Goal: Task Accomplishment & Management: Manage account settings

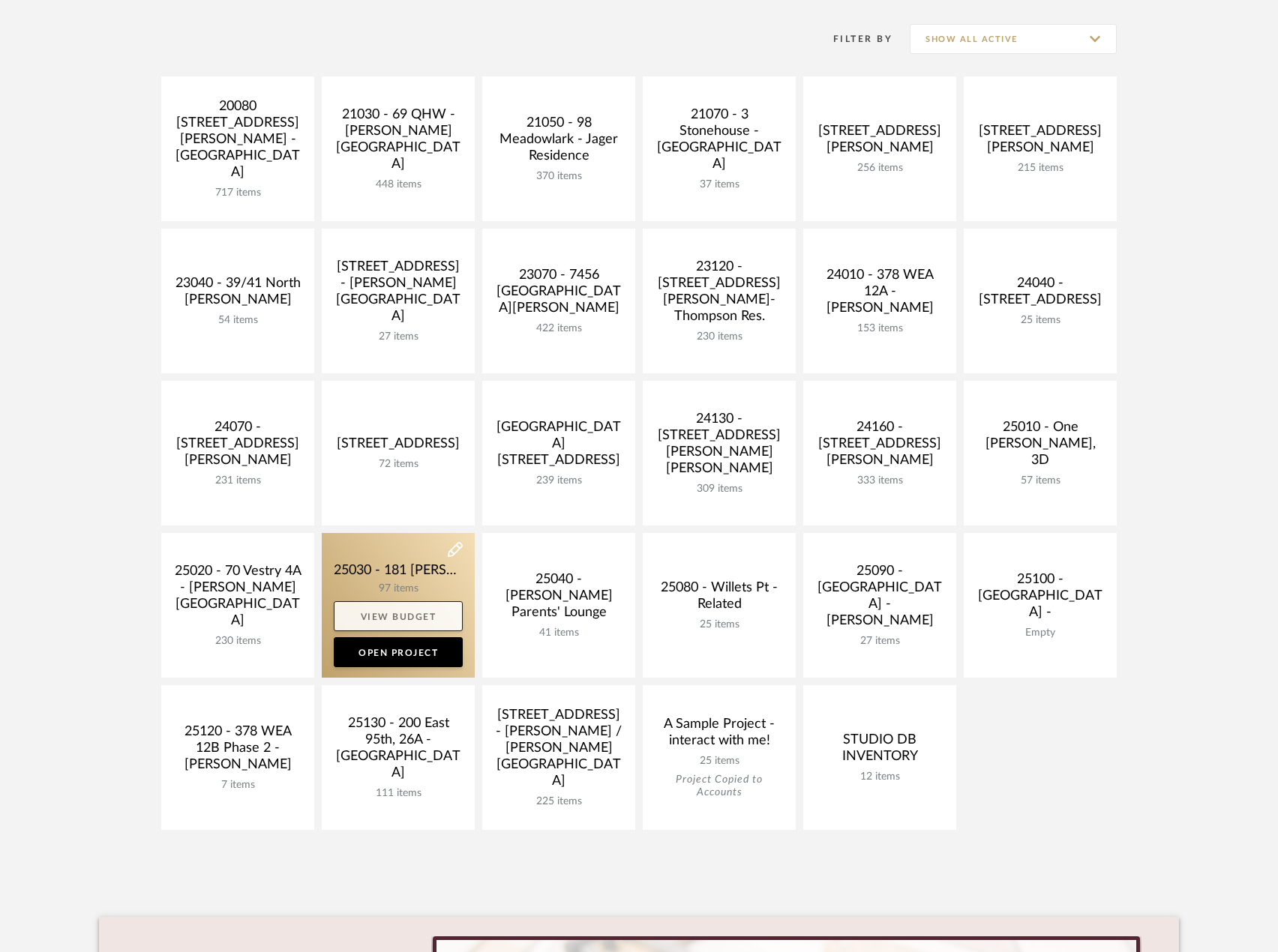
scroll to position [300, 0]
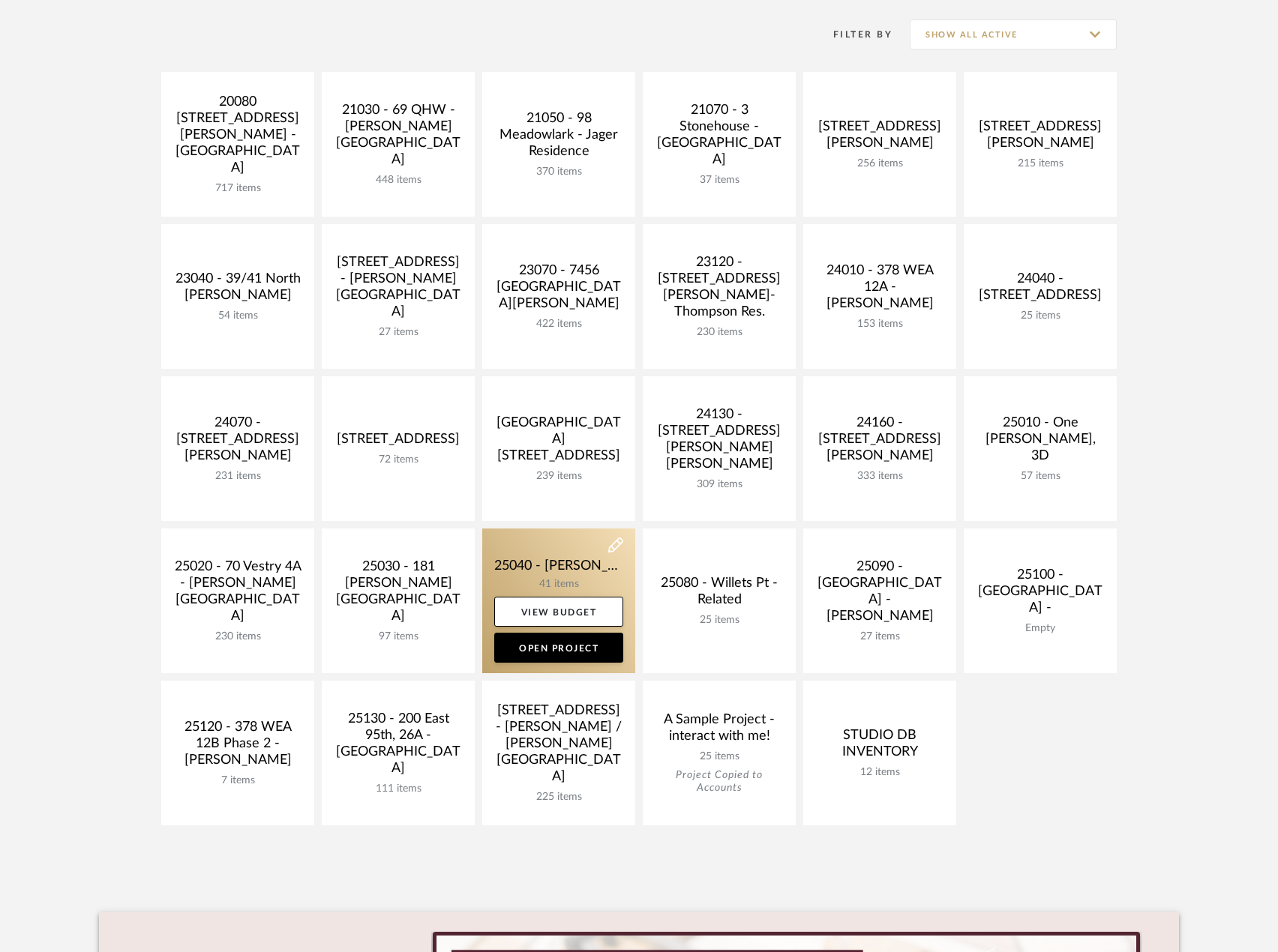
click at [587, 585] on link at bounding box center [559, 601] width 153 height 144
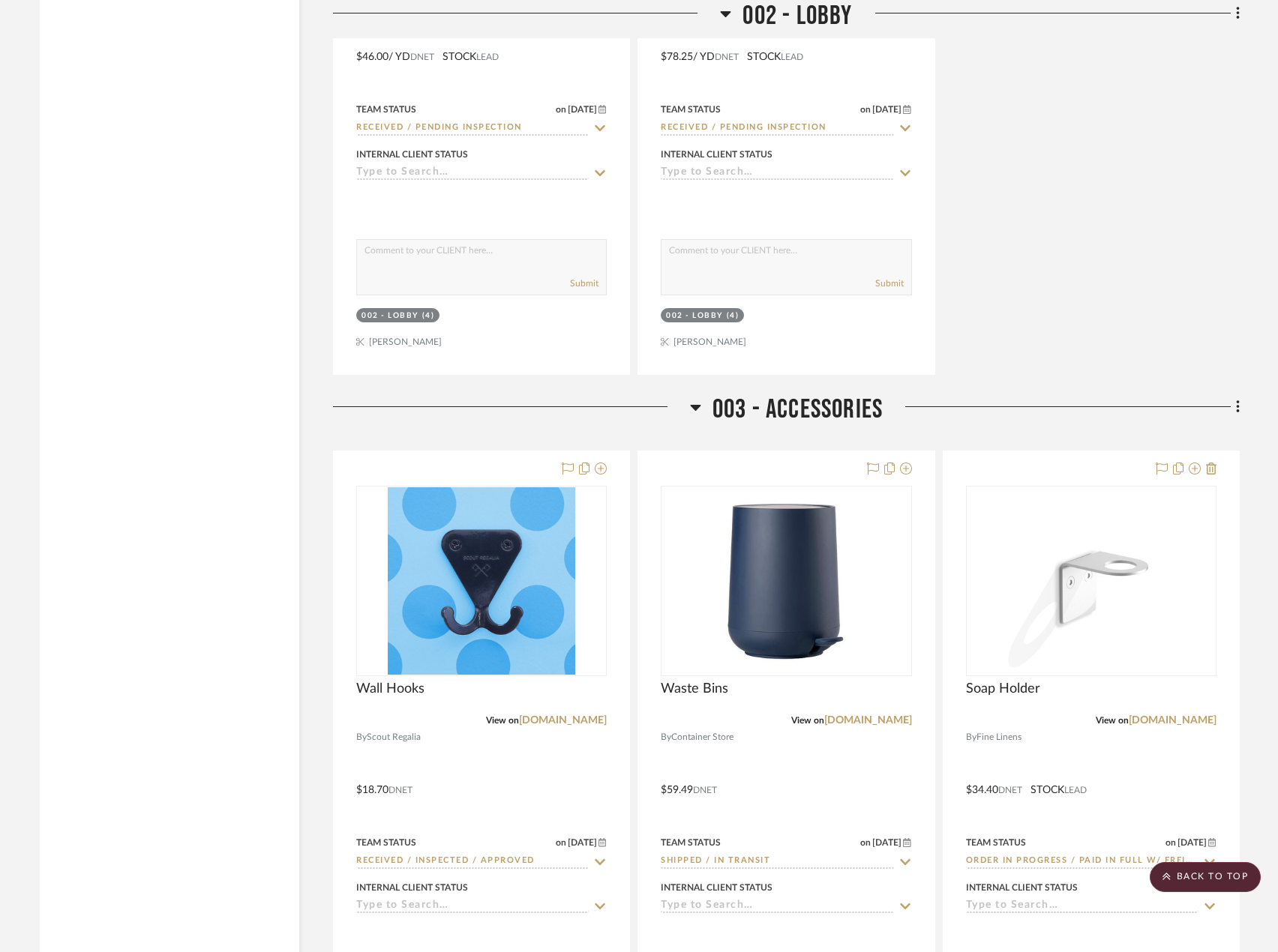
scroll to position [5850, 0]
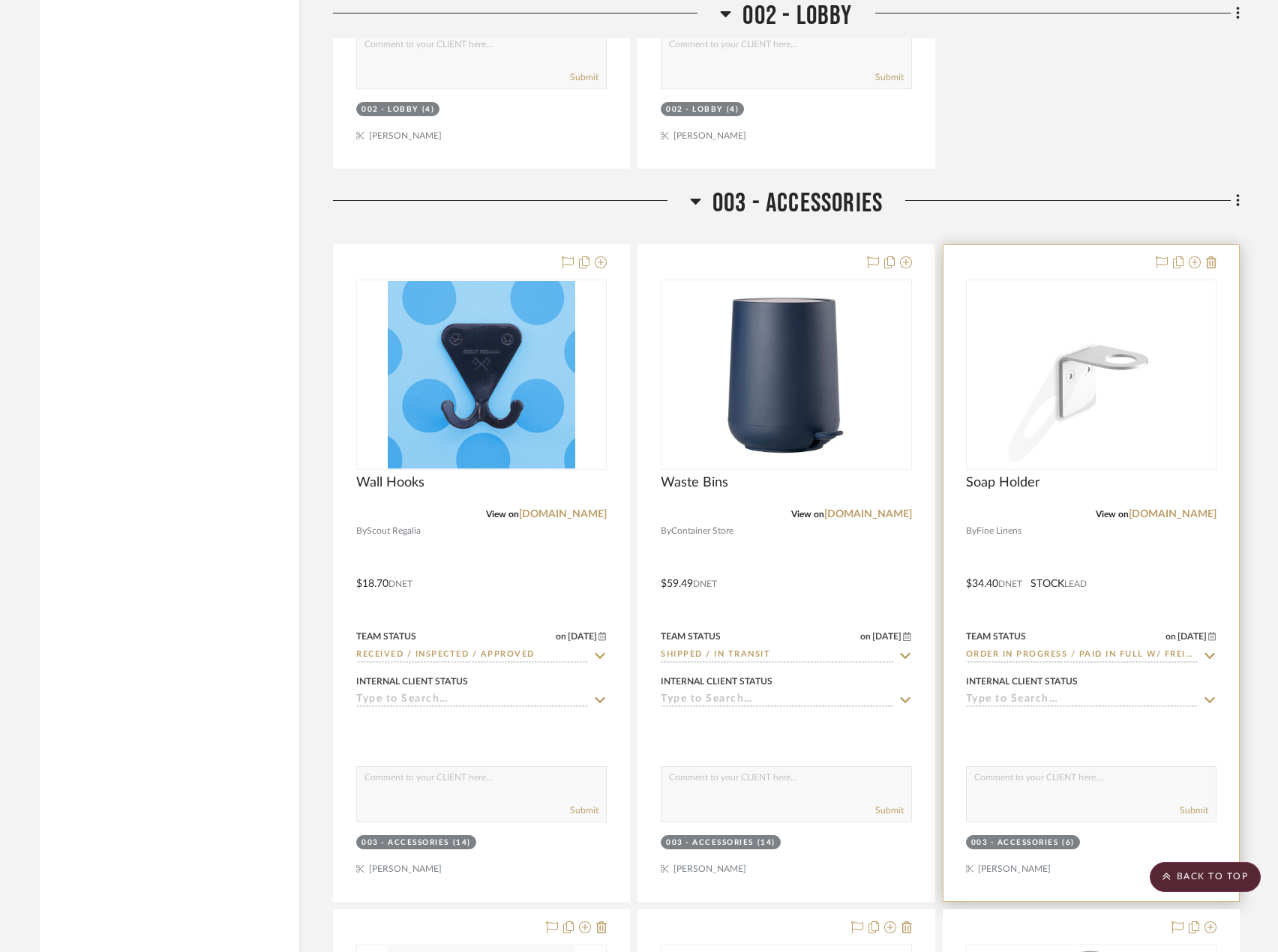
click at [1064, 521] on div "View on finelinens.com" at bounding box center [1091, 515] width 251 height 13
click at [1071, 528] on div at bounding box center [1091, 573] width 296 height 656
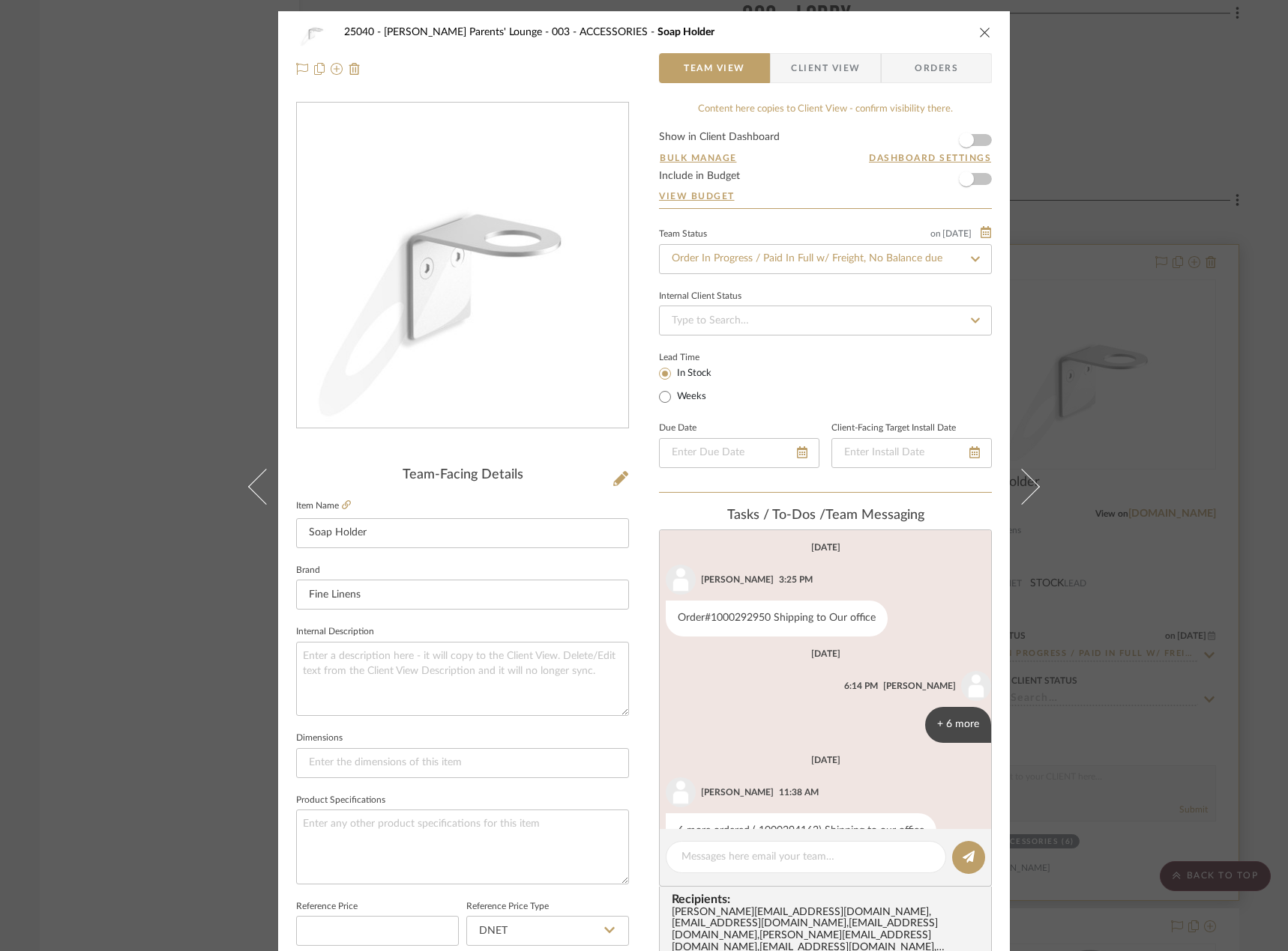
scroll to position [38, 0]
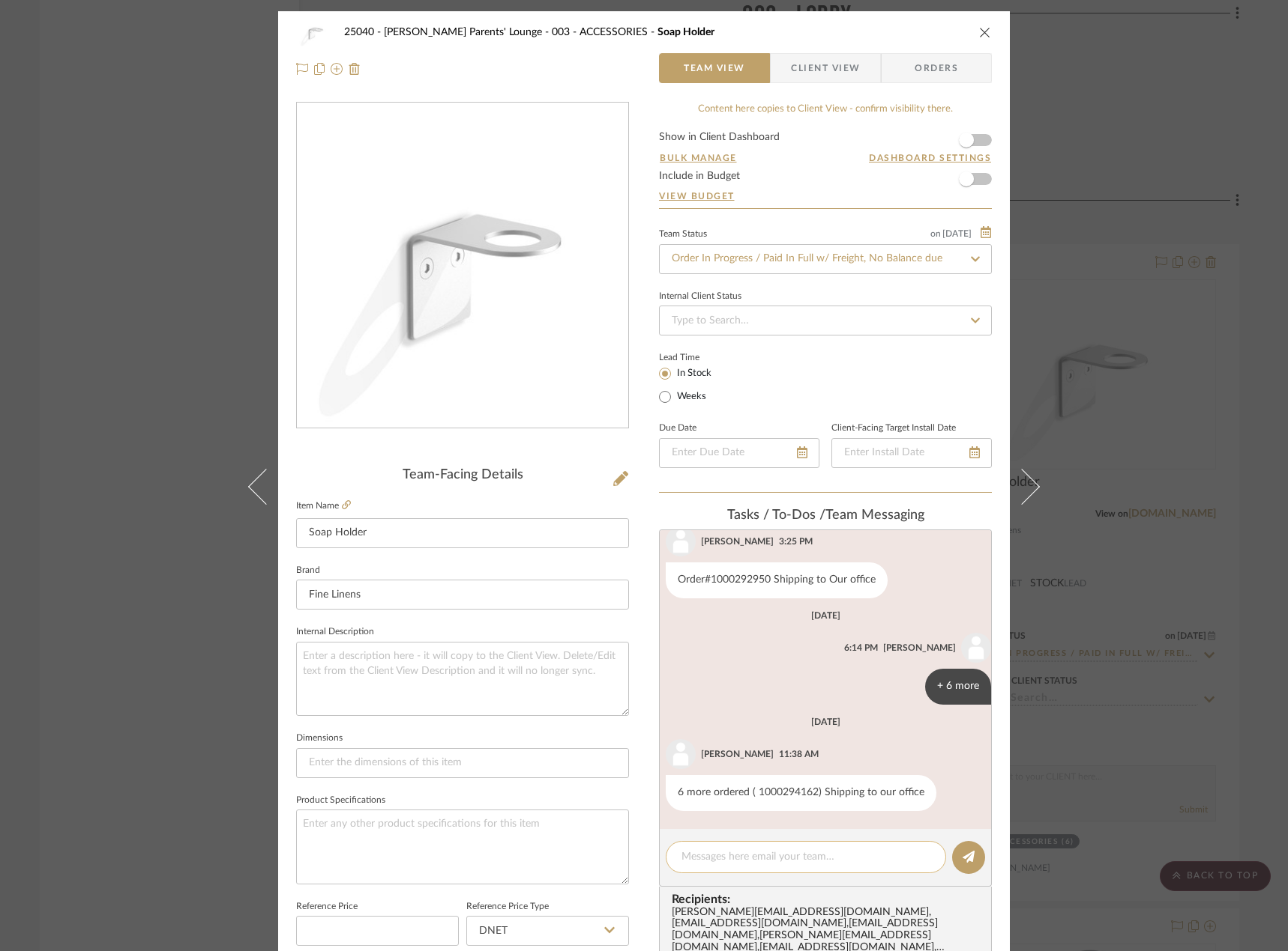
click at [756, 861] on textarea at bounding box center [806, 857] width 249 height 15
paste textarea "1ZY095811295713429"
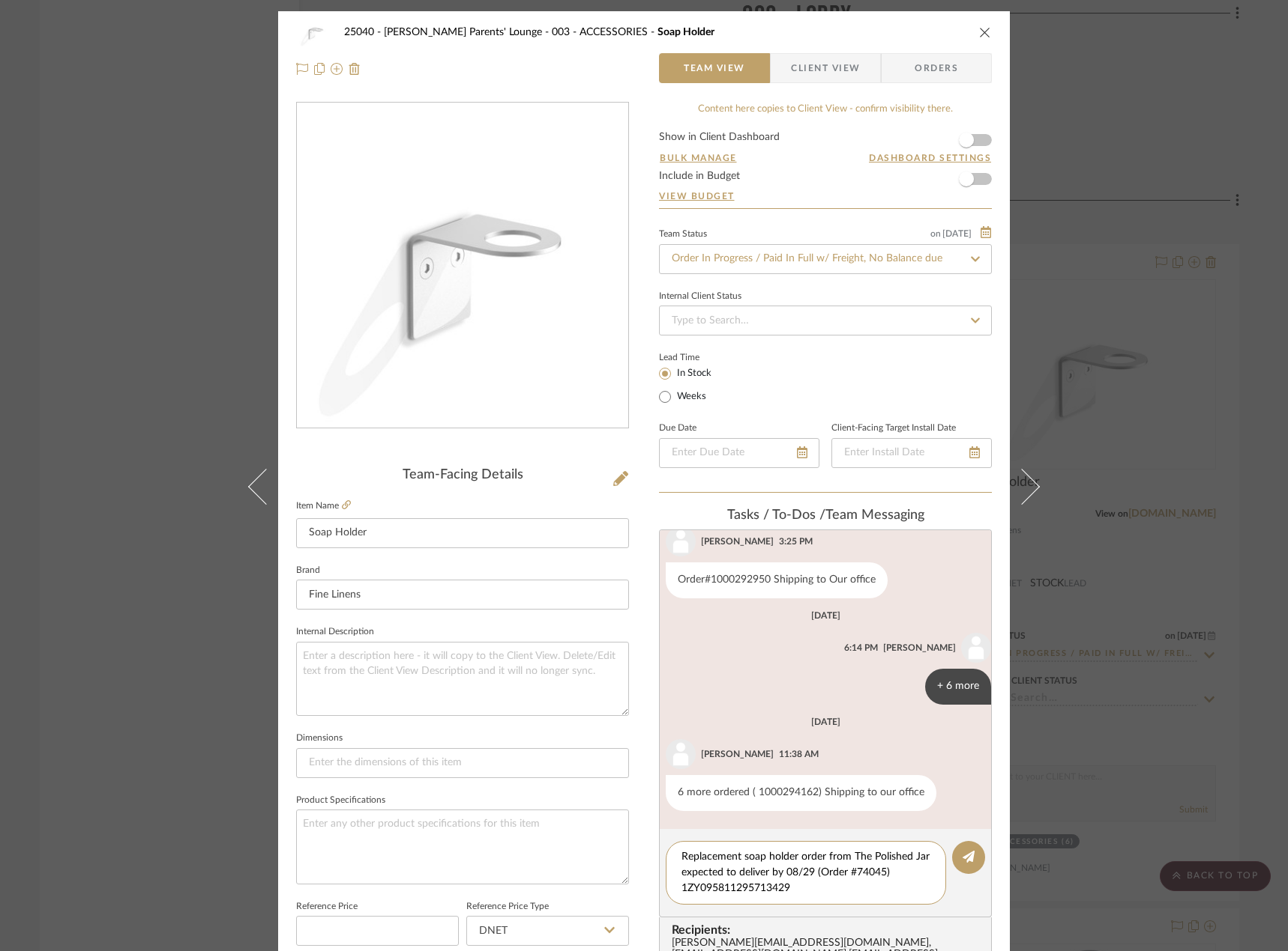
drag, startPoint x: 799, startPoint y: 896, endPoint x: 645, endPoint y: 898, distance: 154.0
click at [645, 898] on div "25040 - Grace Church Parents' Lounge 003 - ACCESSORIES Soap Holder Team View Cl…" at bounding box center [644, 729] width 731 height 1437
type textarea "Replacement soap holder order from The Polished Jar expected to deliver by 08/2…"
click at [955, 860] on button at bounding box center [968, 857] width 33 height 32
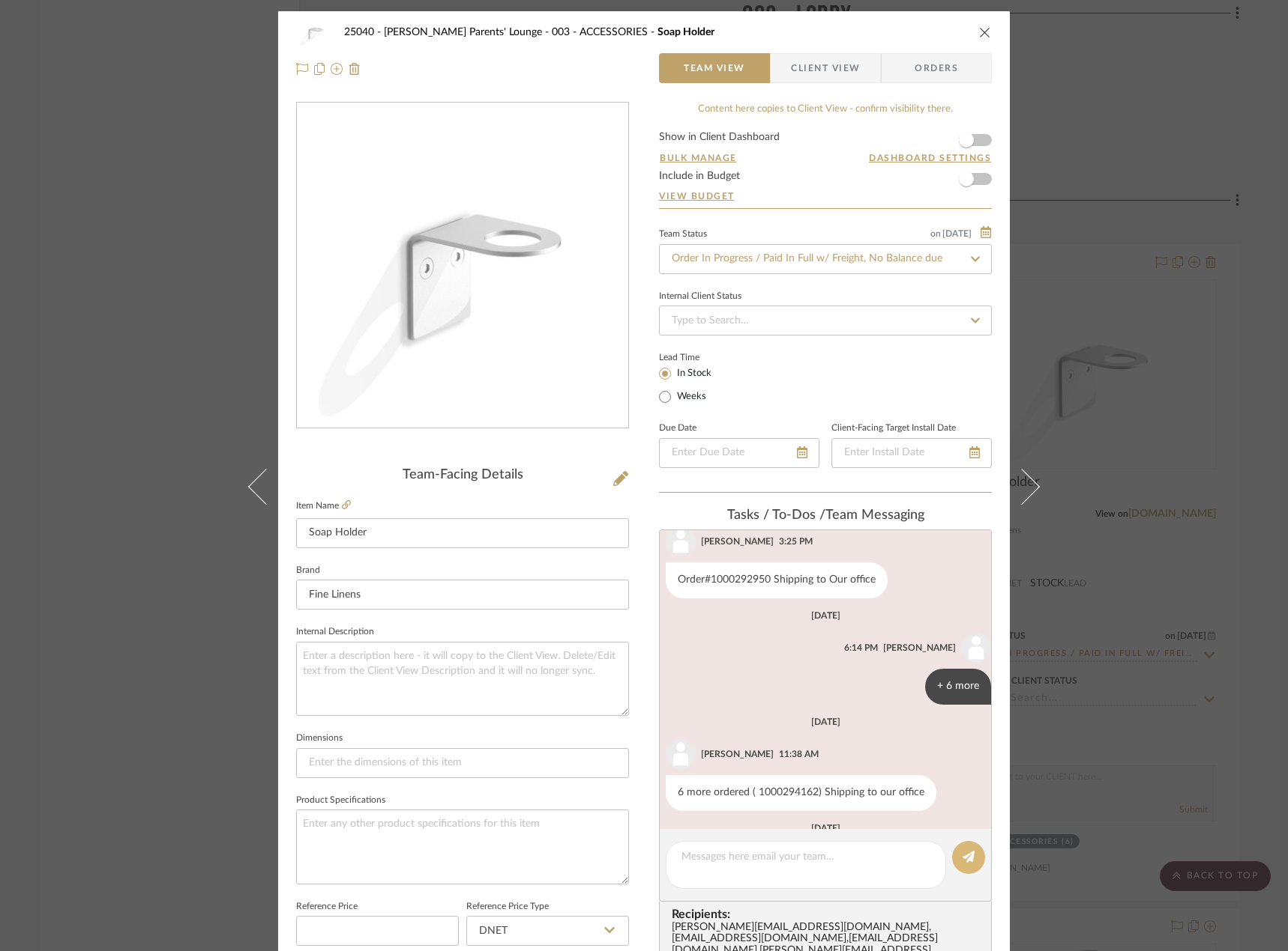
scroll to position [157, 0]
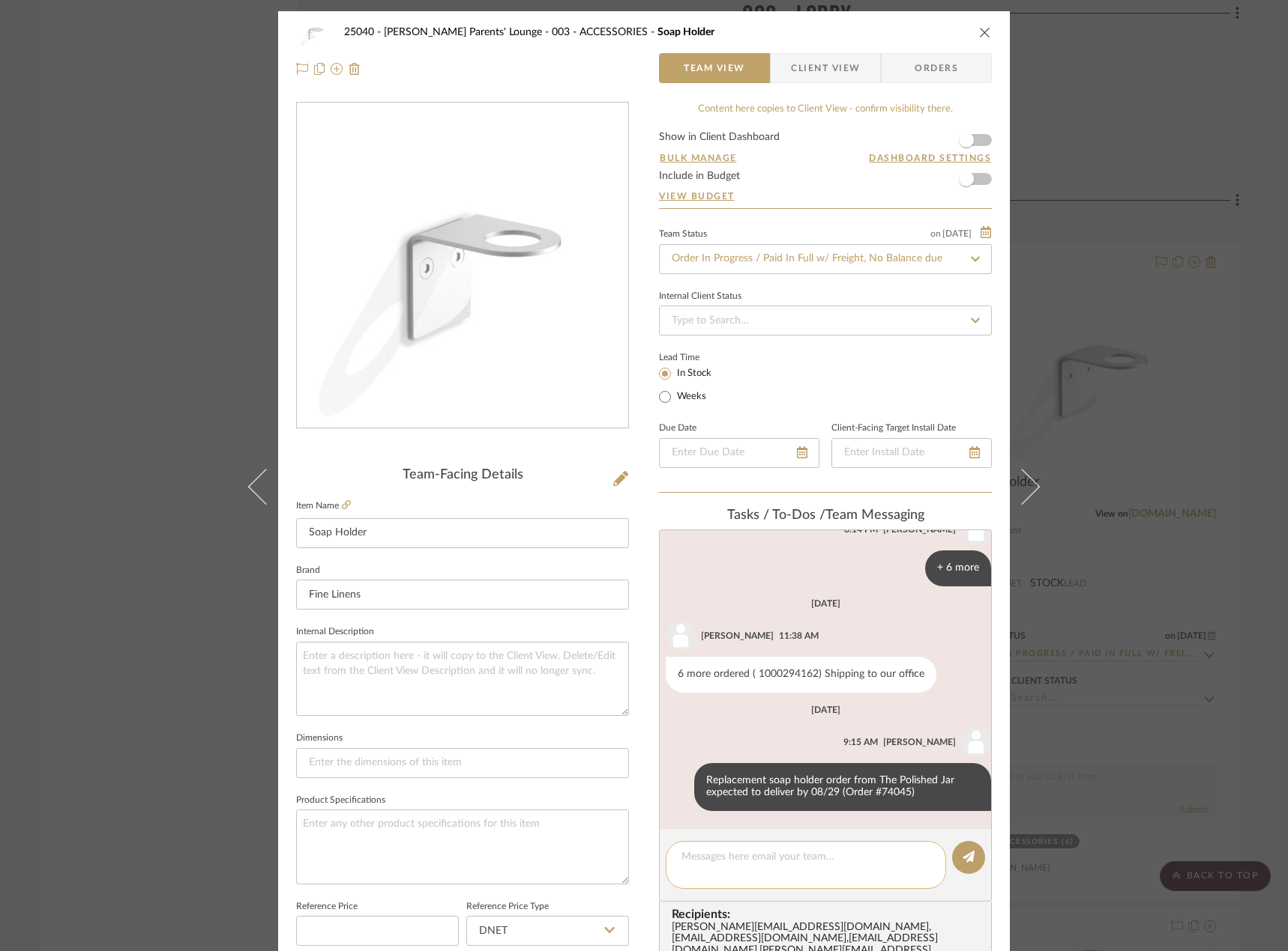
click at [876, 865] on textarea at bounding box center [806, 865] width 249 height 32
paste textarea "1ZY095811295713429"
type textarea "Tracking: 1ZY095811295713429"
click at [962, 860] on icon at bounding box center [968, 856] width 12 height 12
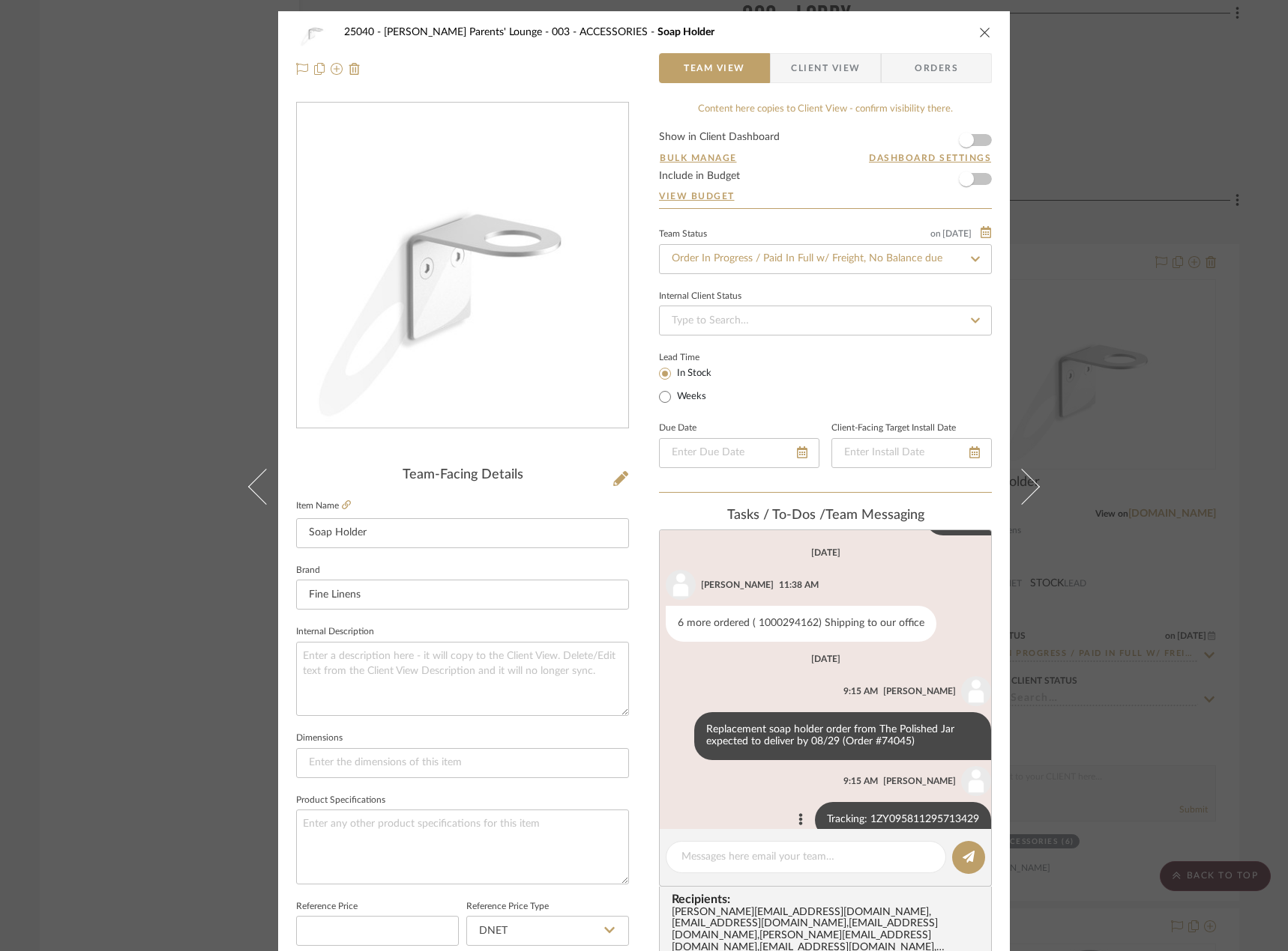
scroll to position [234, 0]
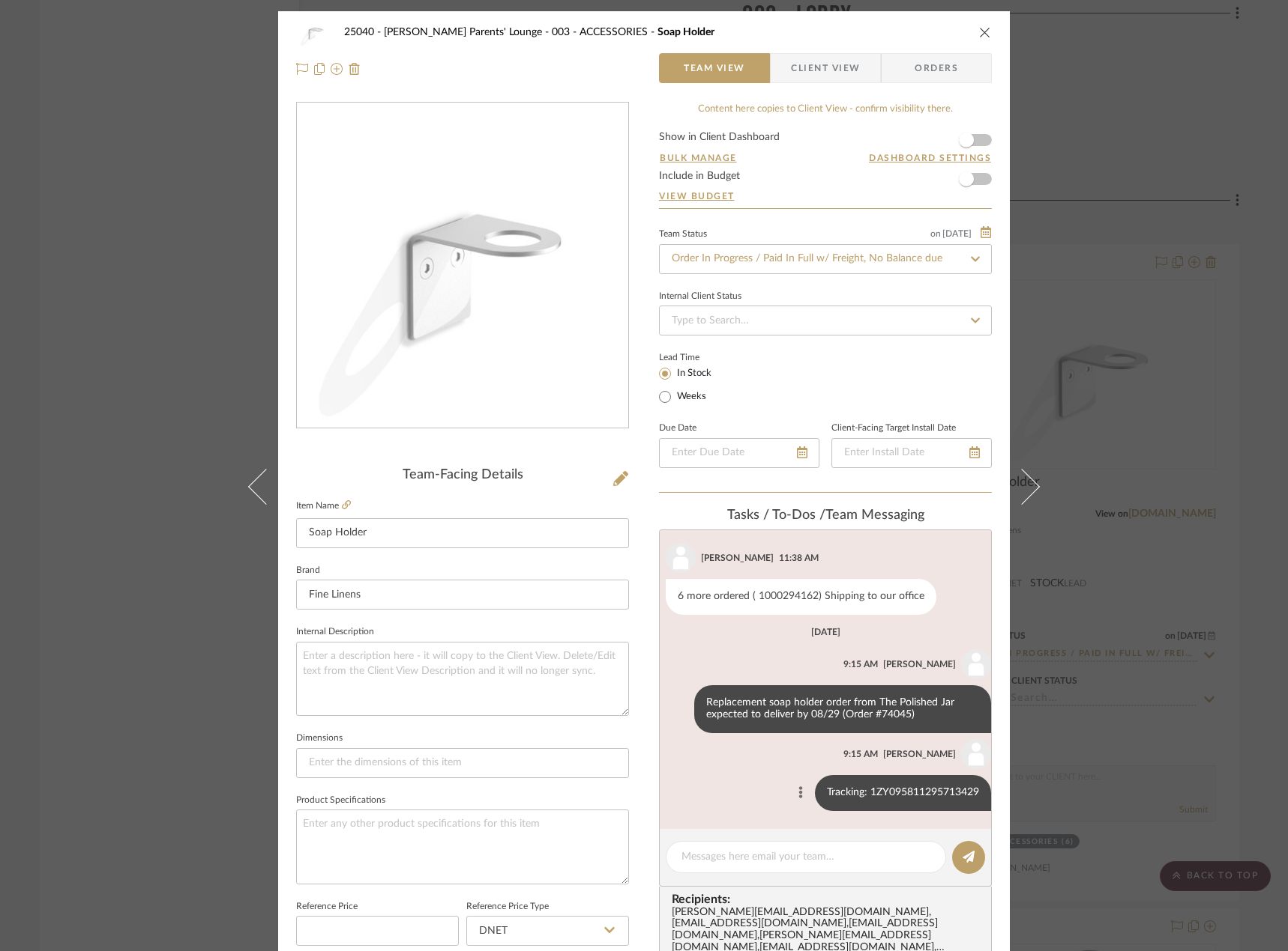
click at [792, 785] on button at bounding box center [800, 793] width 18 height 18
click at [709, 771] on span "Edit Message" at bounding box center [716, 775] width 61 height 12
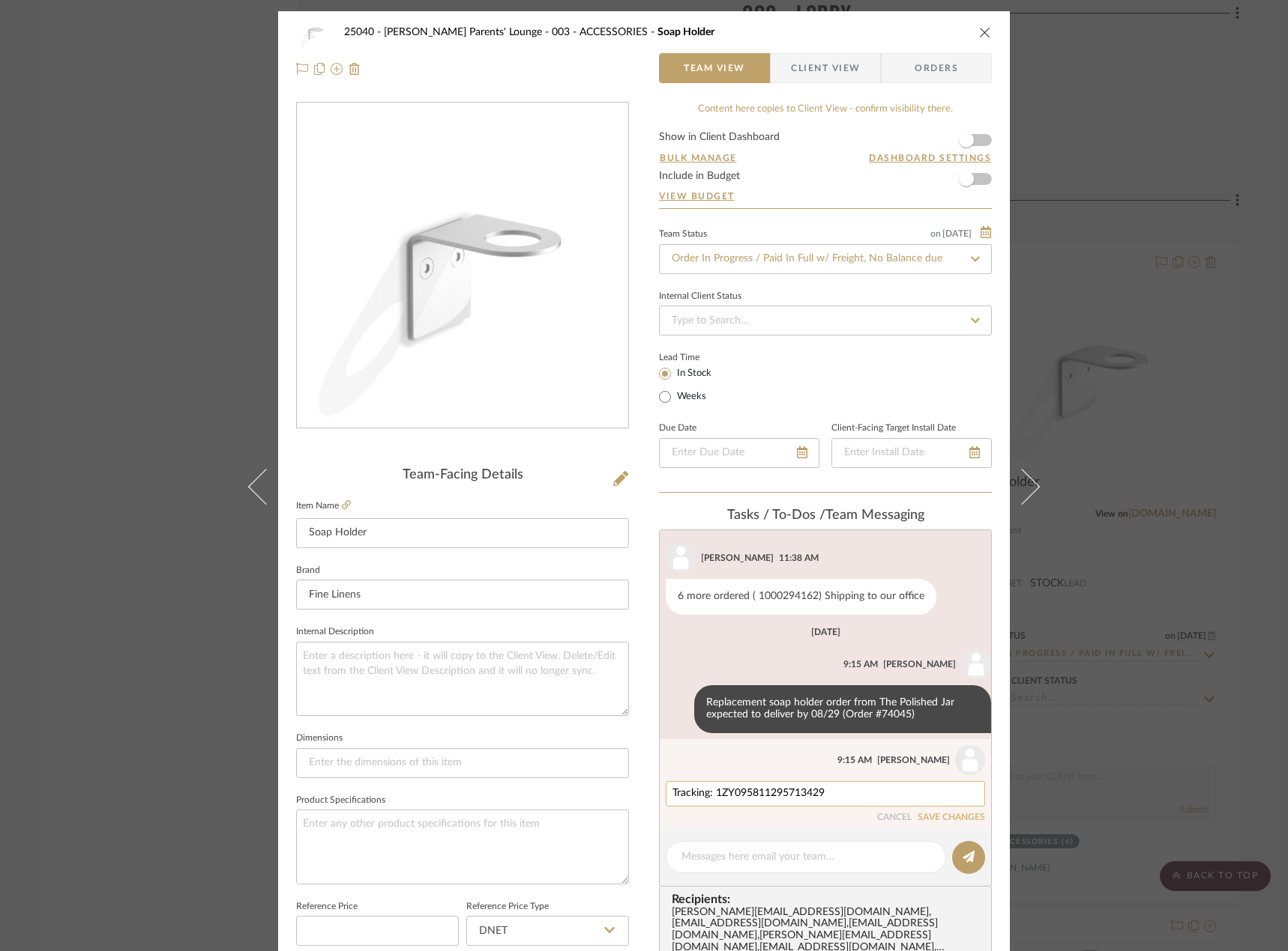
click at [672, 795] on textarea "Tracking: 1ZY095811295713429" at bounding box center [825, 794] width 306 height 12
type textarea "UPS tracking: 1ZY095811295713429"
click at [951, 854] on button at bounding box center [968, 857] width 33 height 32
click at [950, 830] on editor-of-message at bounding box center [825, 858] width 333 height 57
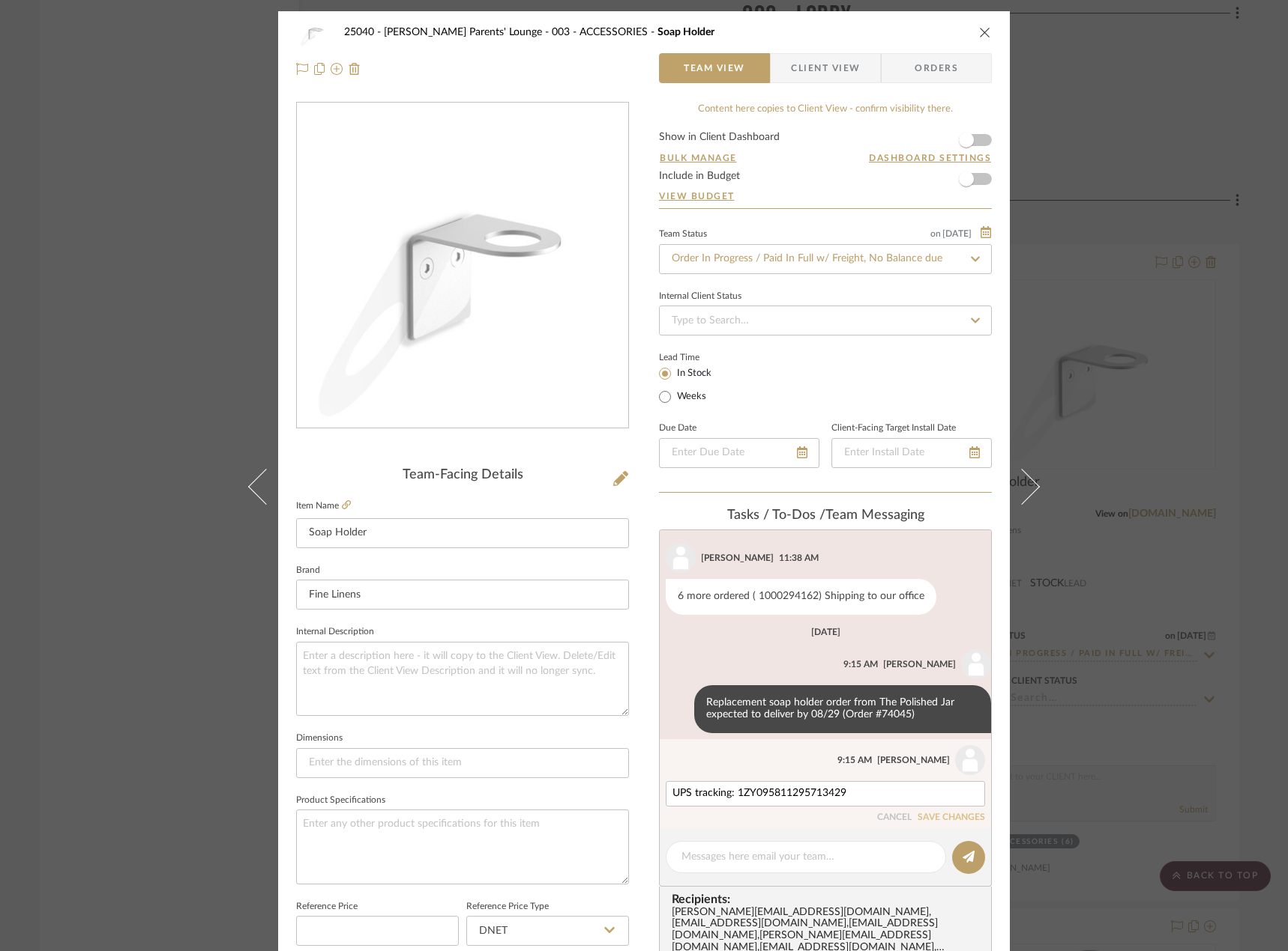
click at [947, 823] on li "Madeleine Gawronski 9:15 AM UPS tracking: 1ZY095811295713429 CANCEL SAVE CHANGES" at bounding box center [825, 785] width 331 height 90
click at [941, 813] on button "SAVE CHANGES" at bounding box center [950, 817] width 68 height 11
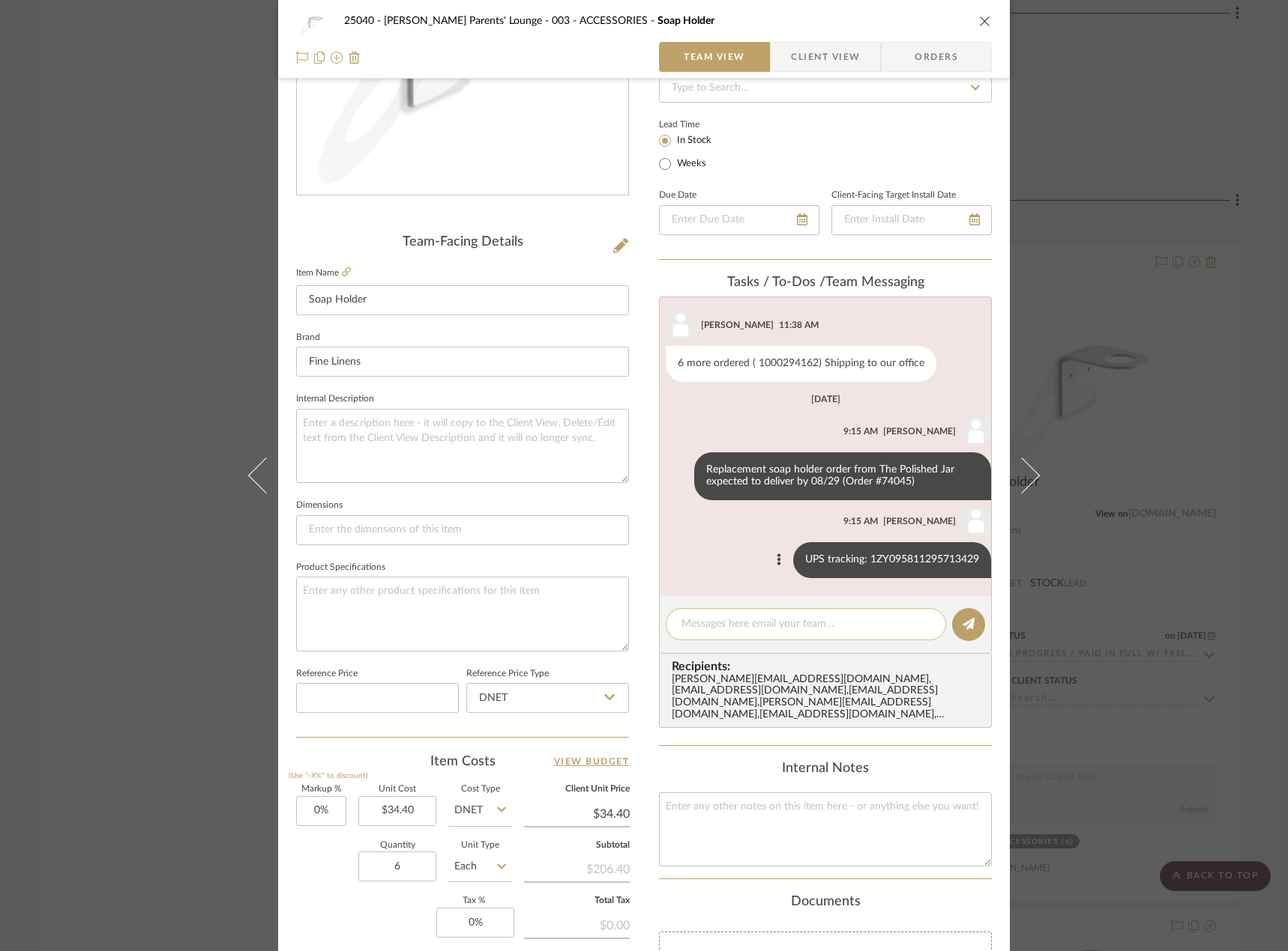
scroll to position [0, 0]
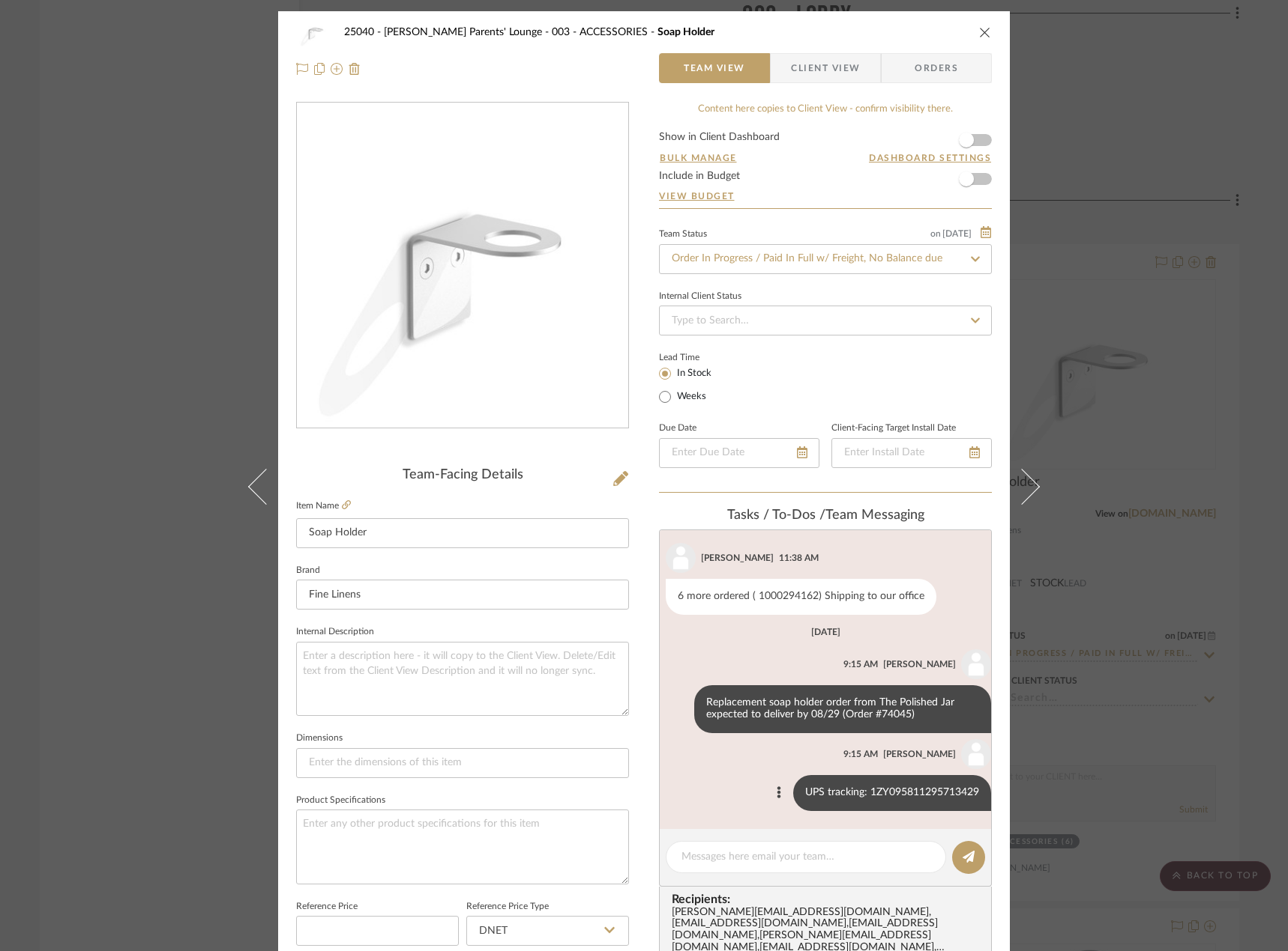
drag, startPoint x: 1173, startPoint y: 586, endPoint x: 1164, endPoint y: 563, distance: 24.7
click at [1168, 570] on div "25040 - Grace Church Parents' Lounge 003 - ACCESSORIES Soap Holder Team View Cl…" at bounding box center [644, 475] width 1288 height 951
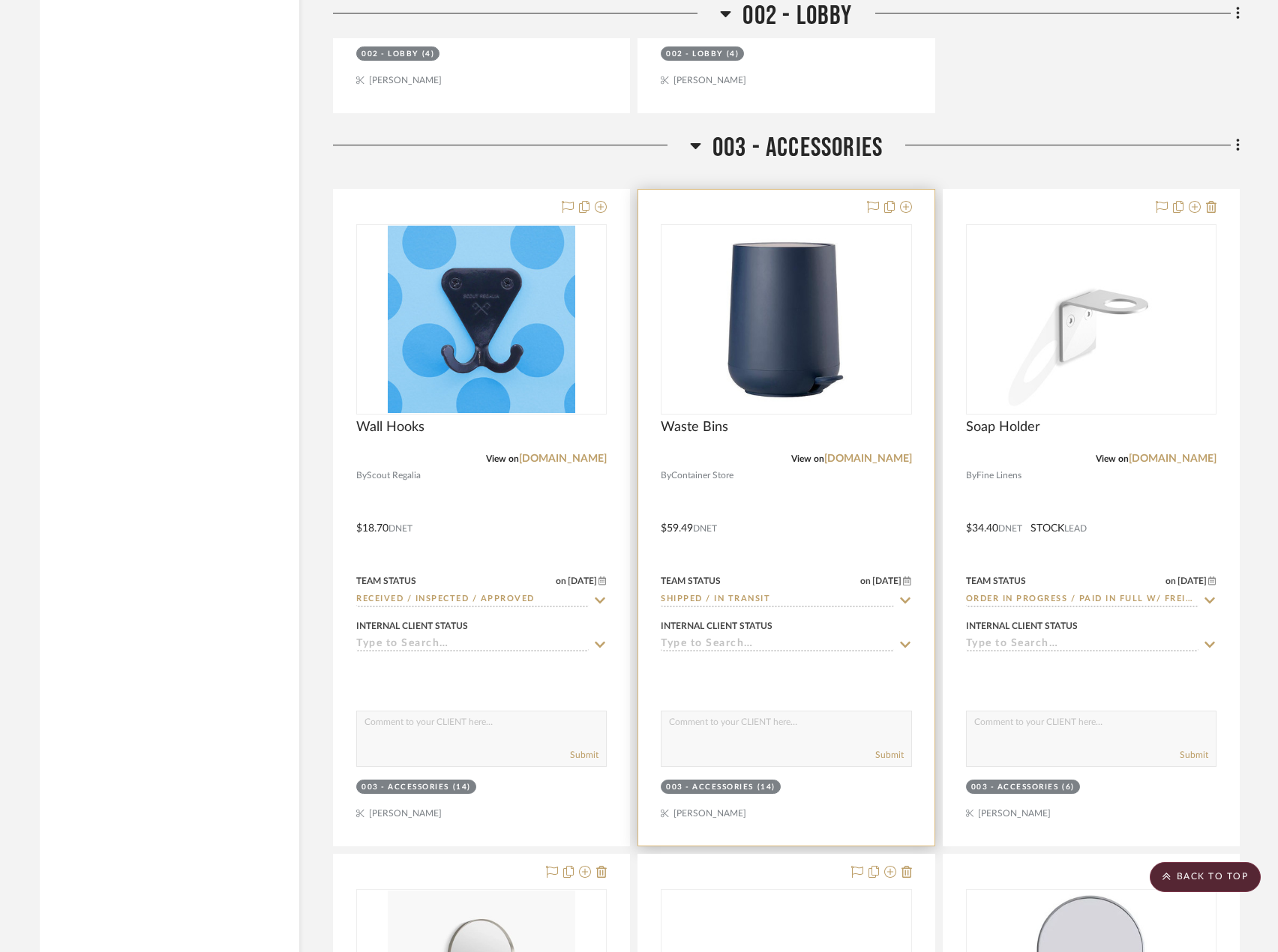
scroll to position [5924, 0]
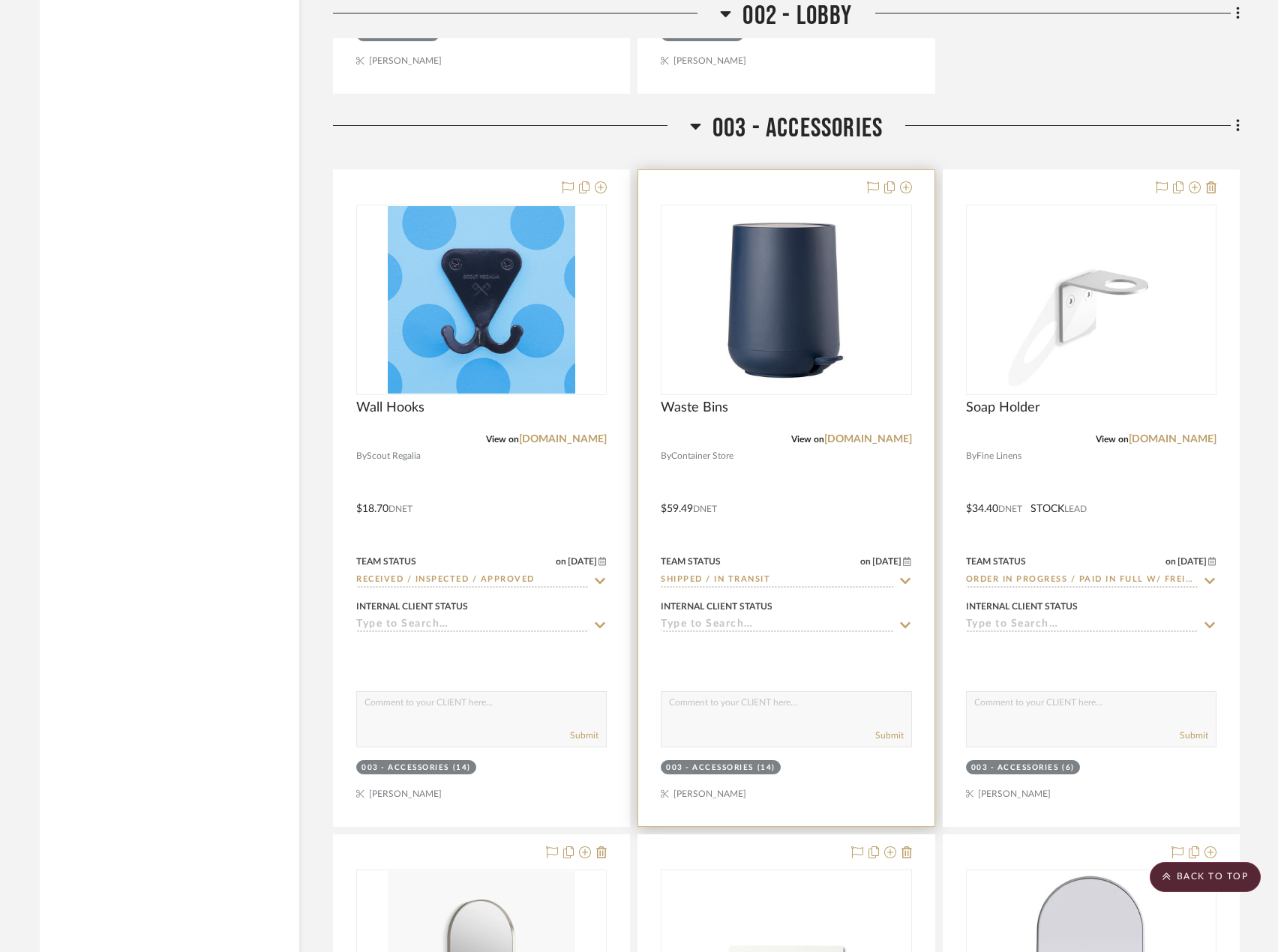
click at [751, 533] on div at bounding box center [785, 498] width 296 height 656
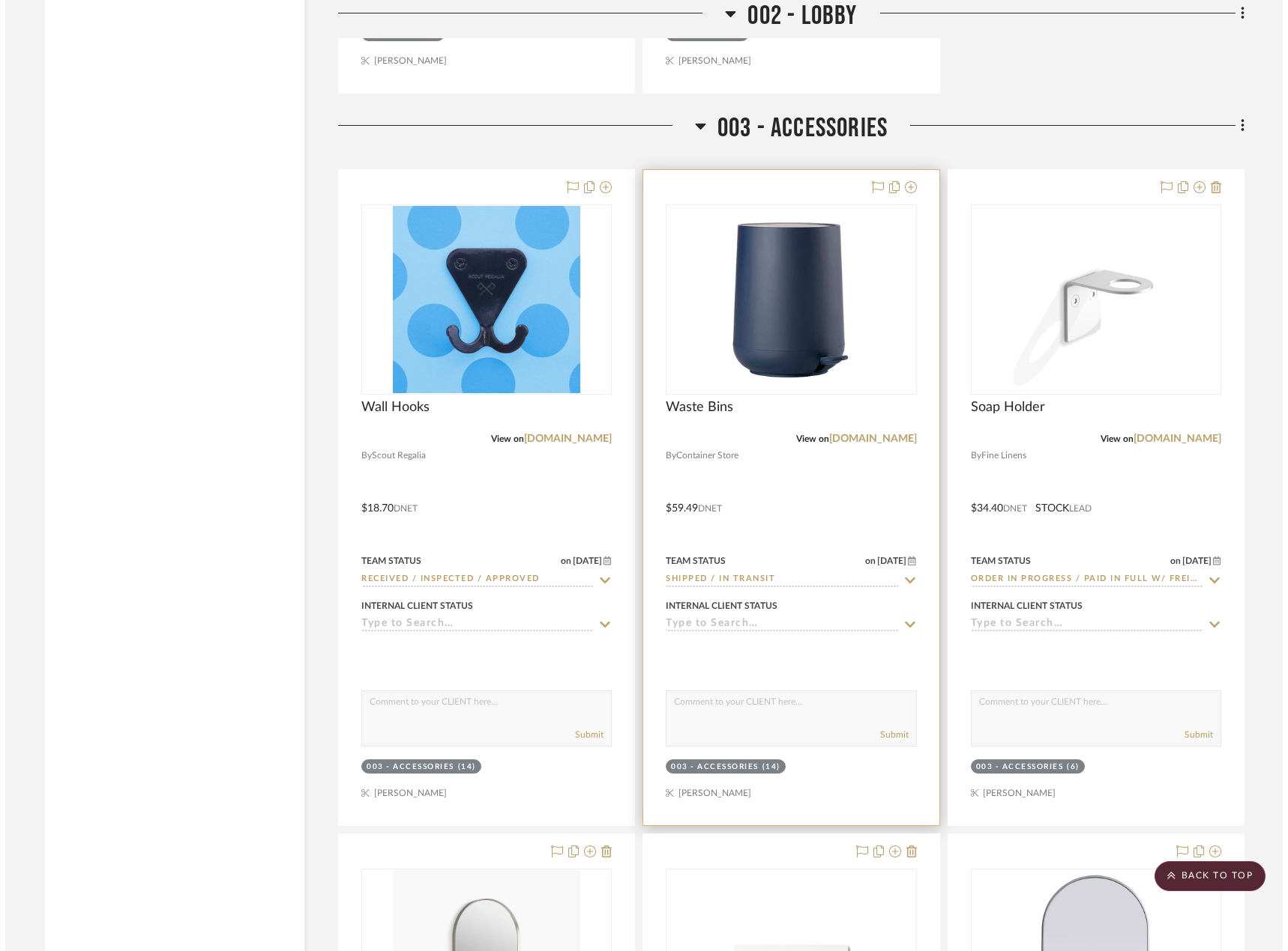
scroll to position [0, 0]
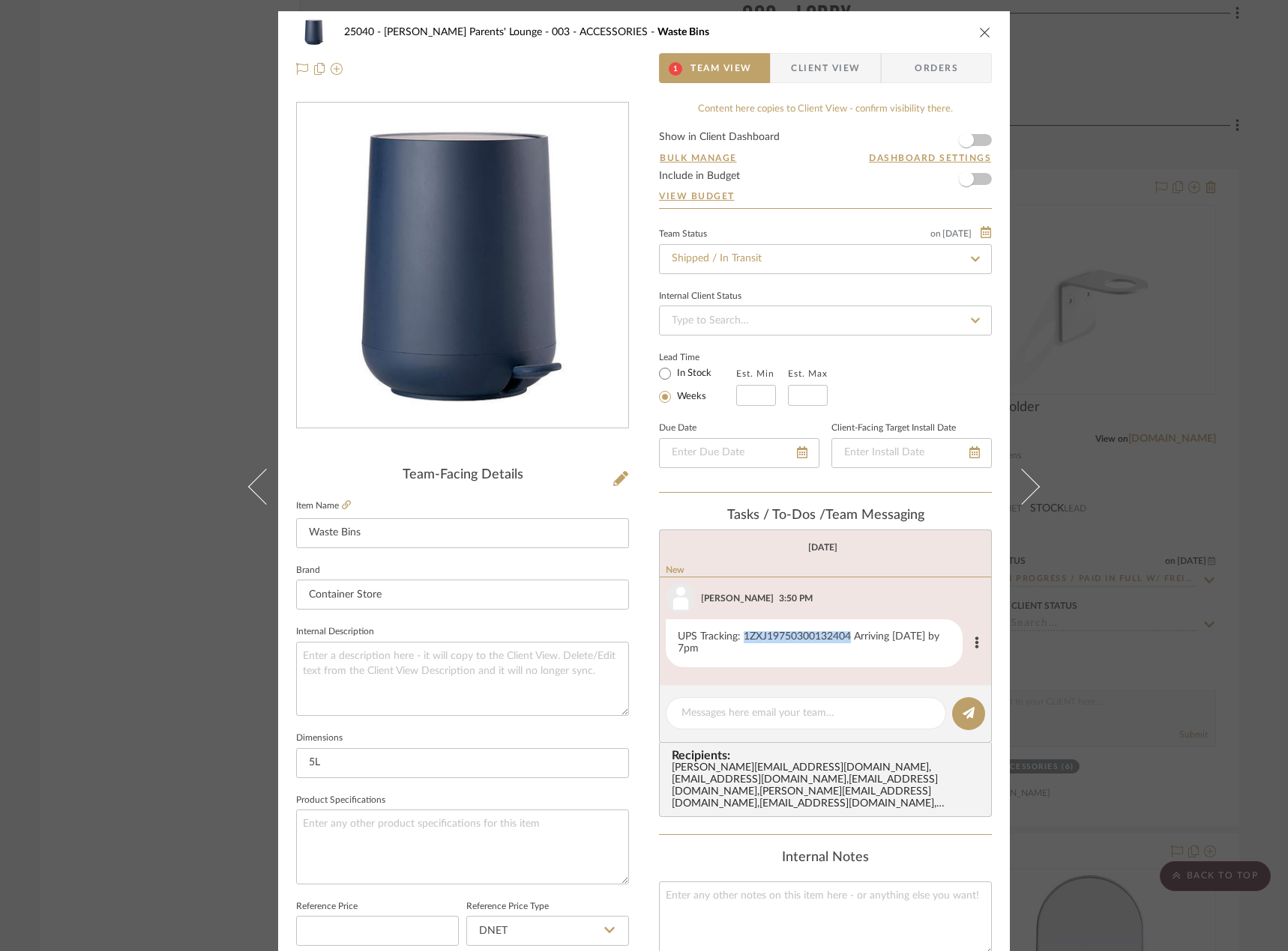
drag, startPoint x: 740, startPoint y: 639, endPoint x: 848, endPoint y: 636, distance: 108.0
click at [848, 636] on div "UPS Tracking: 1ZXJ19750300132404 Arriving Today by 7pm" at bounding box center [814, 643] width 296 height 48
copy div "1ZXJ19750300132404"
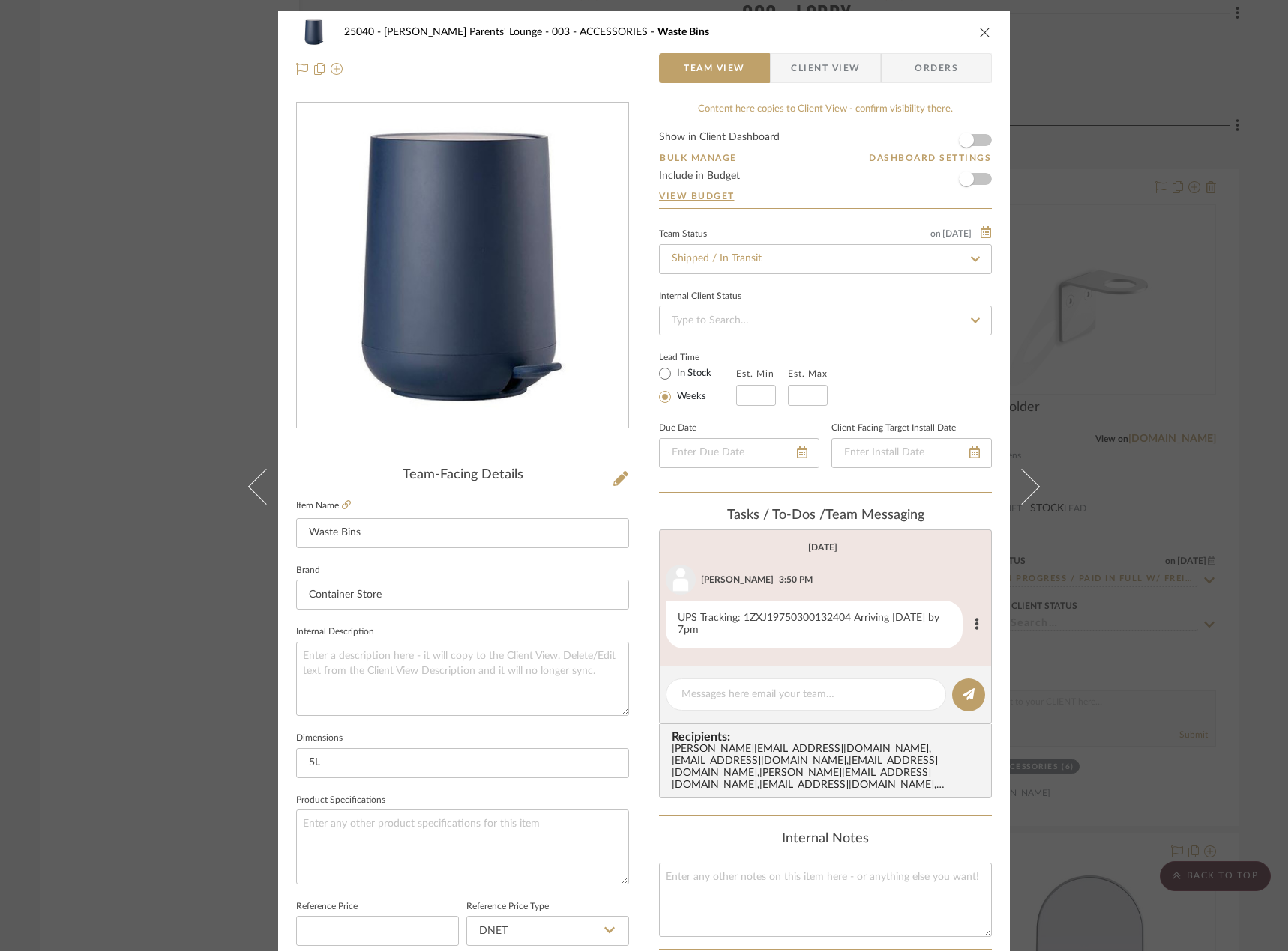
click at [1120, 529] on div "25040 - Grace Church Parents' Lounge 003 - ACCESSORIES Waste Bins Team View Cli…" at bounding box center [644, 475] width 1288 height 951
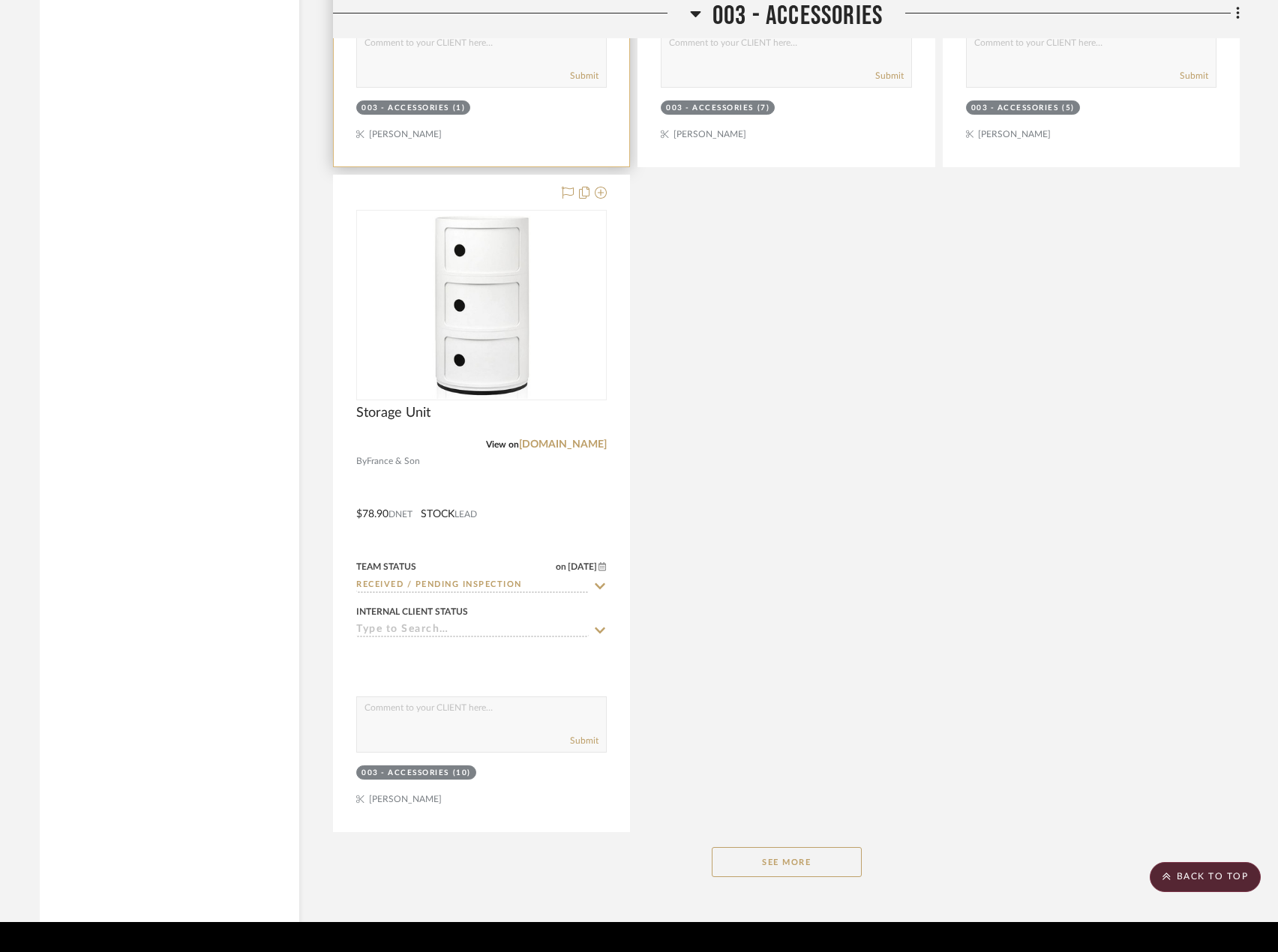
scroll to position [7274, 0]
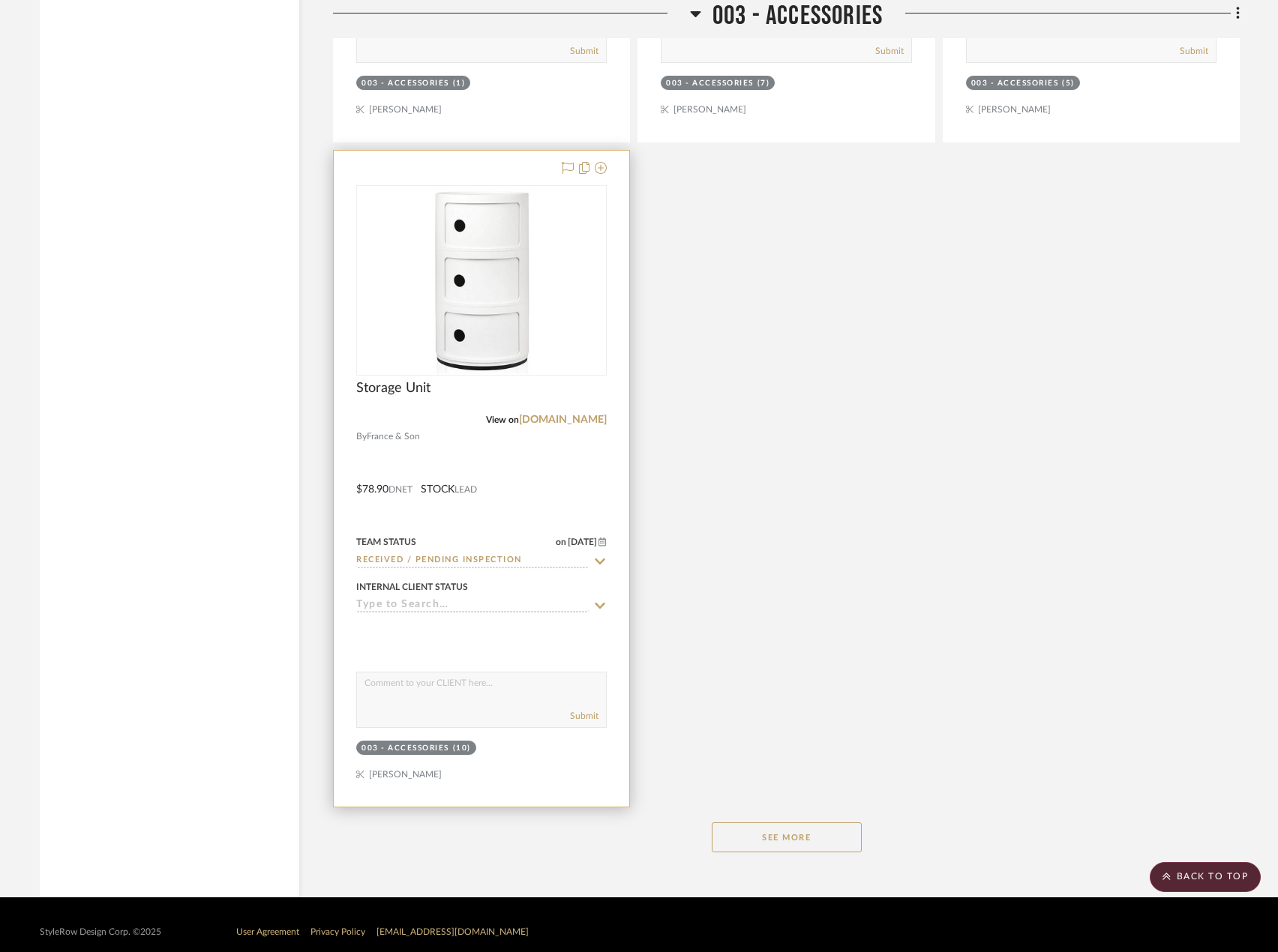
click at [494, 561] on input "Received / Pending Inspection" at bounding box center [472, 561] width 232 height 14
click at [597, 557] on icon at bounding box center [600, 562] width 13 height 12
type input "8/27/2025"
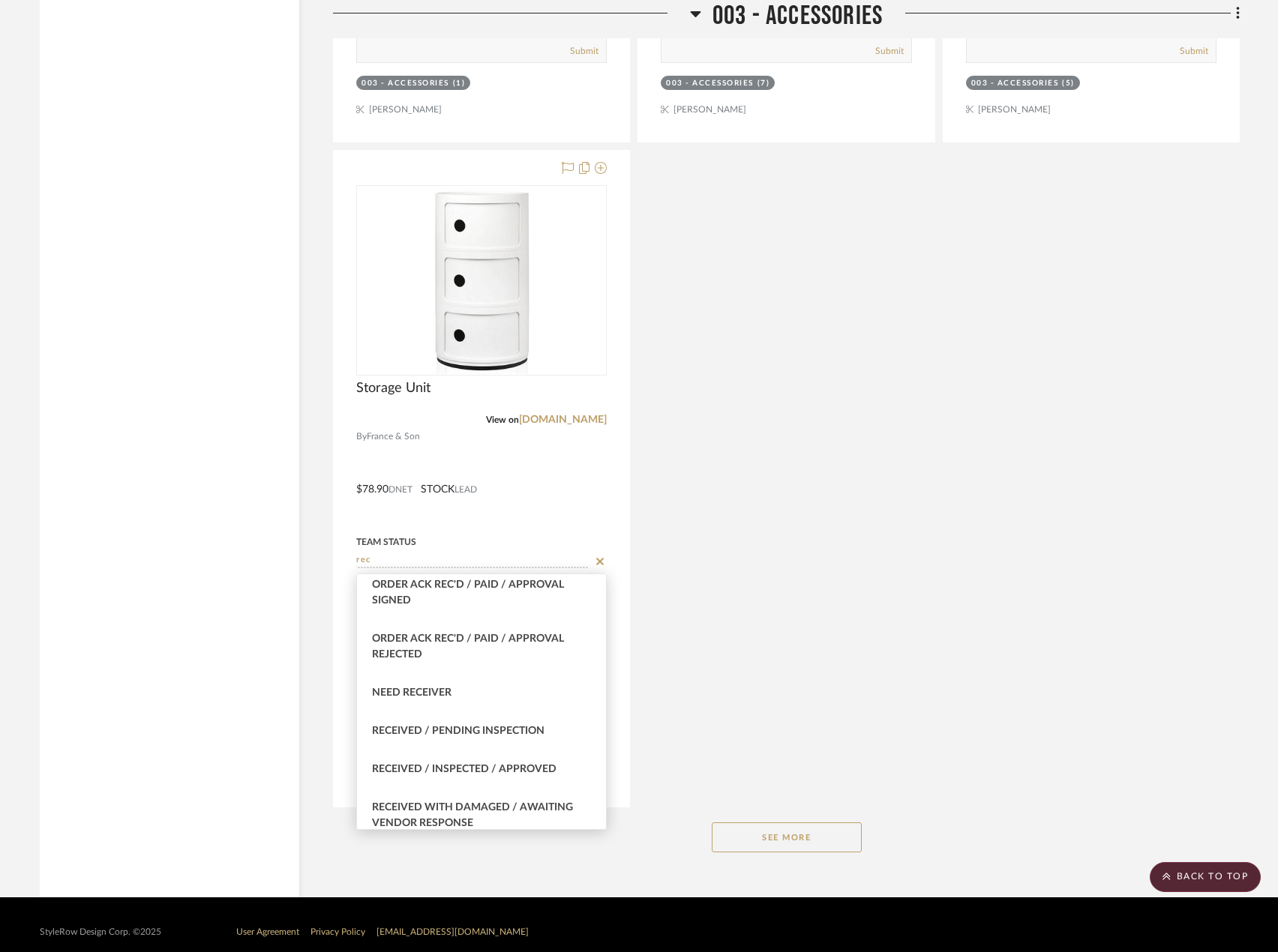
scroll to position [375, 0]
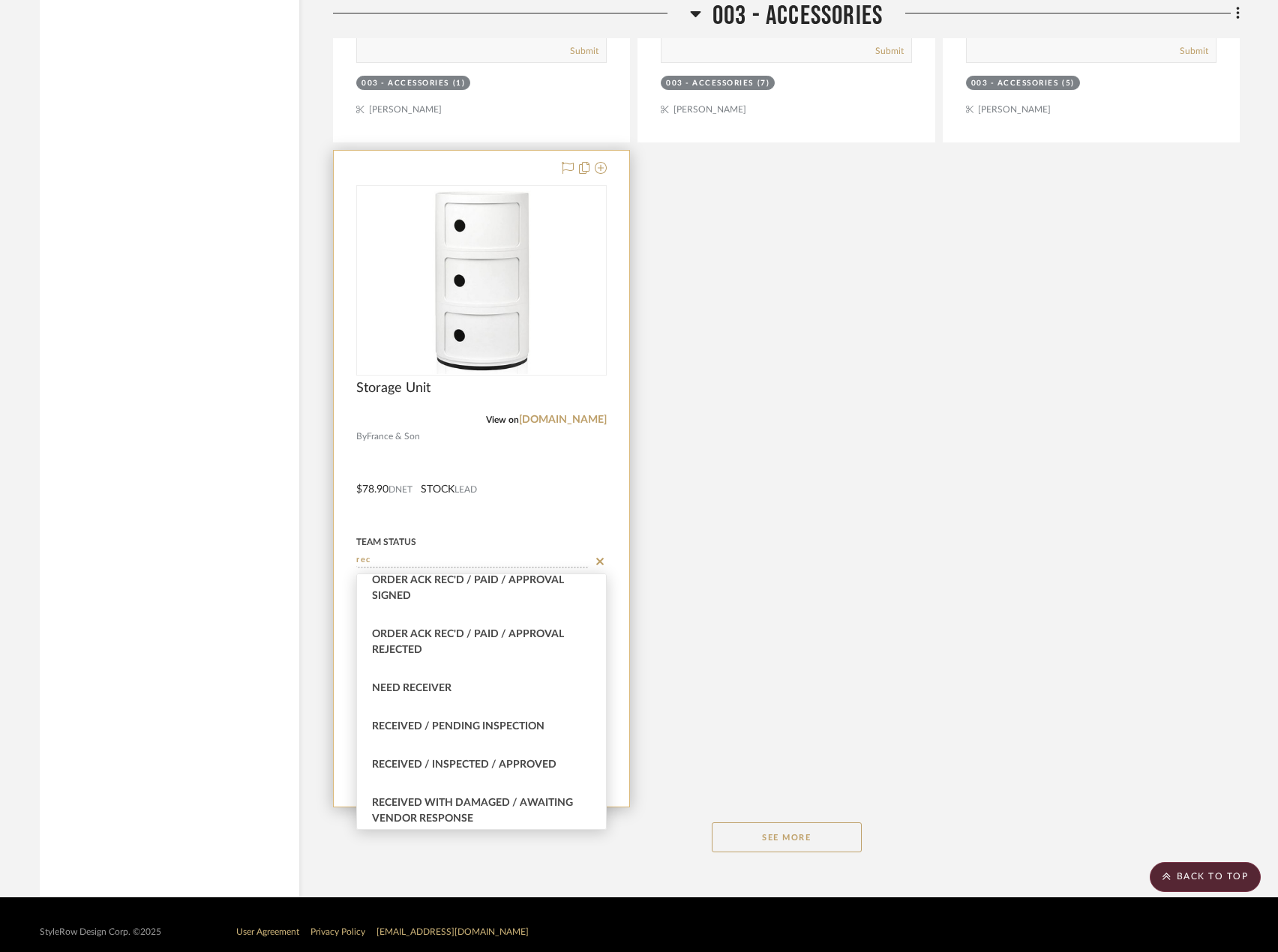
drag, startPoint x: 525, startPoint y: 755, endPoint x: 531, endPoint y: 747, distance: 10.0
click at [525, 752] on div "Received / Inspected / Approved" at bounding box center [481, 765] width 249 height 38
type input "Received / Inspected / Approved"
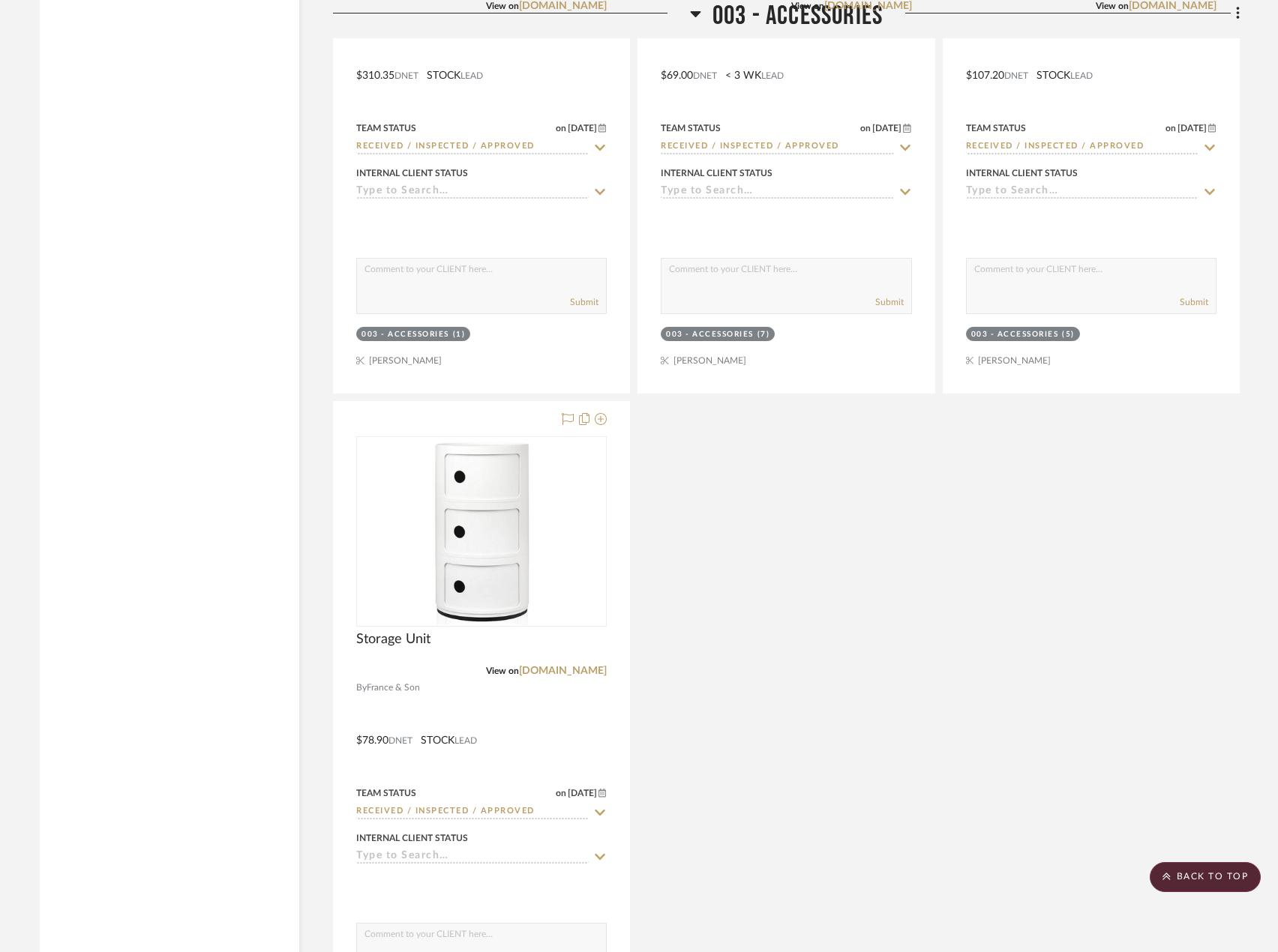
scroll to position [7289, 0]
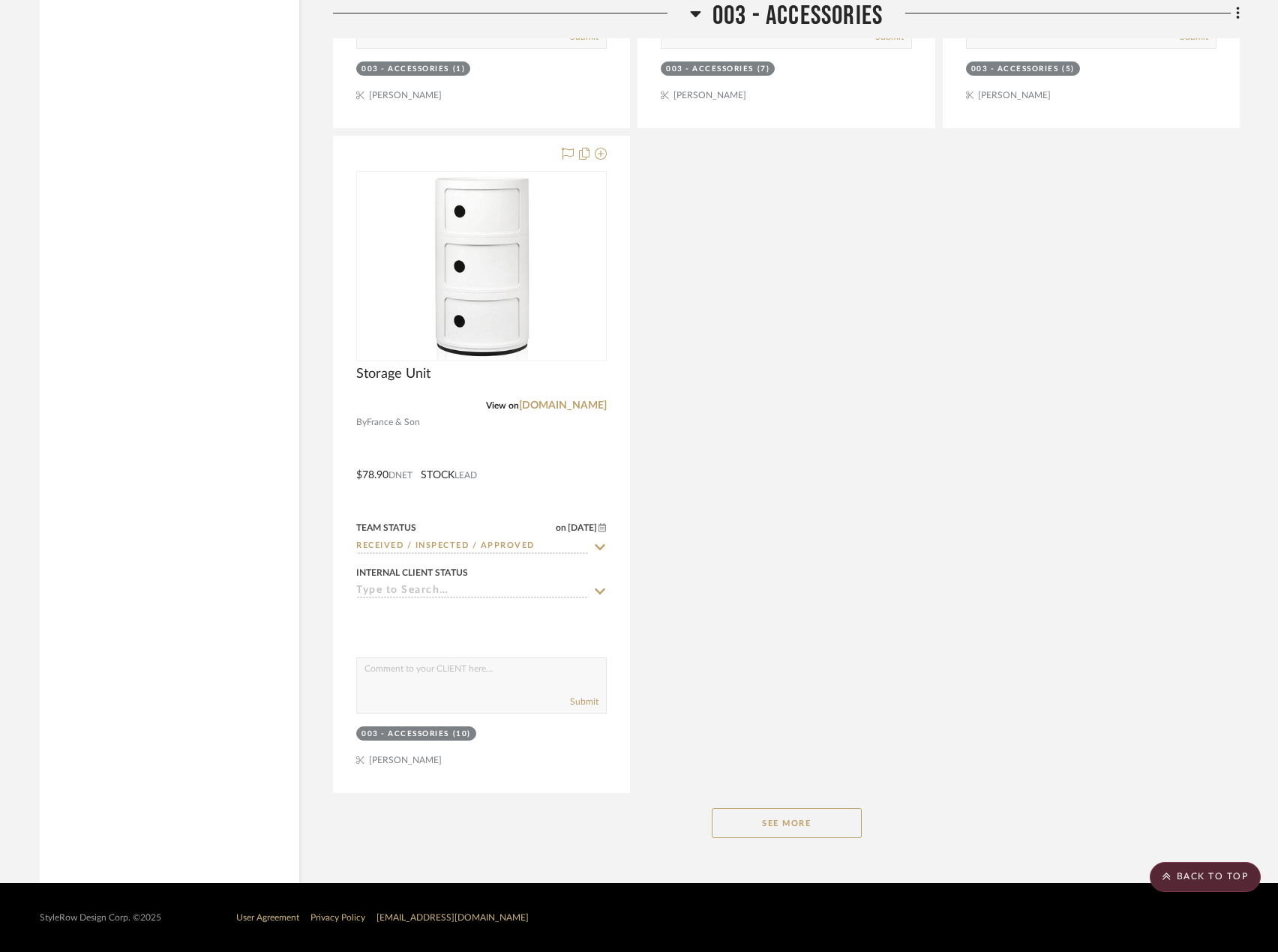
click at [782, 807] on div "See More" at bounding box center [786, 823] width 907 height 60
click at [784, 824] on button "See More" at bounding box center [786, 823] width 150 height 30
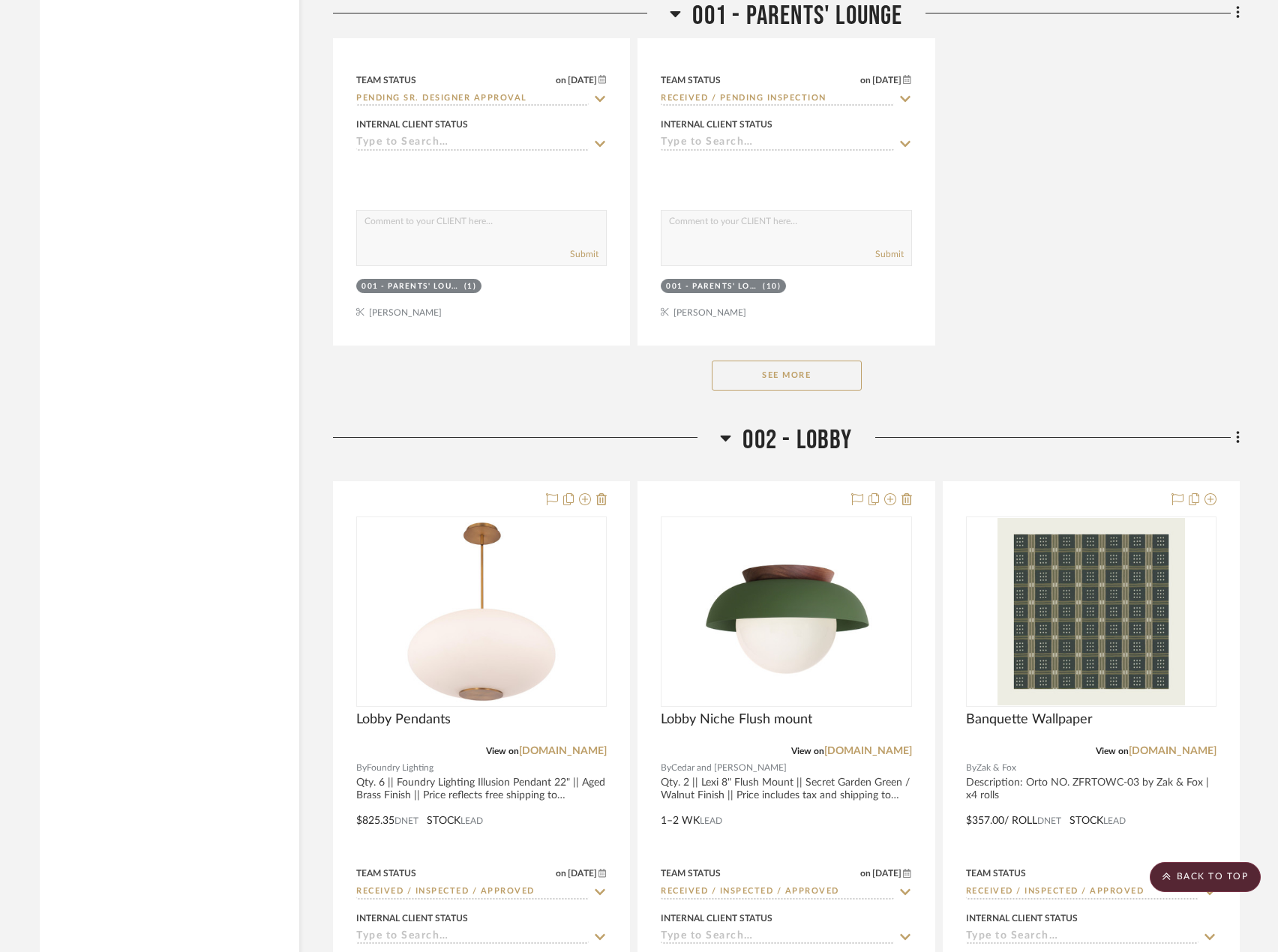
scroll to position [3689, 0]
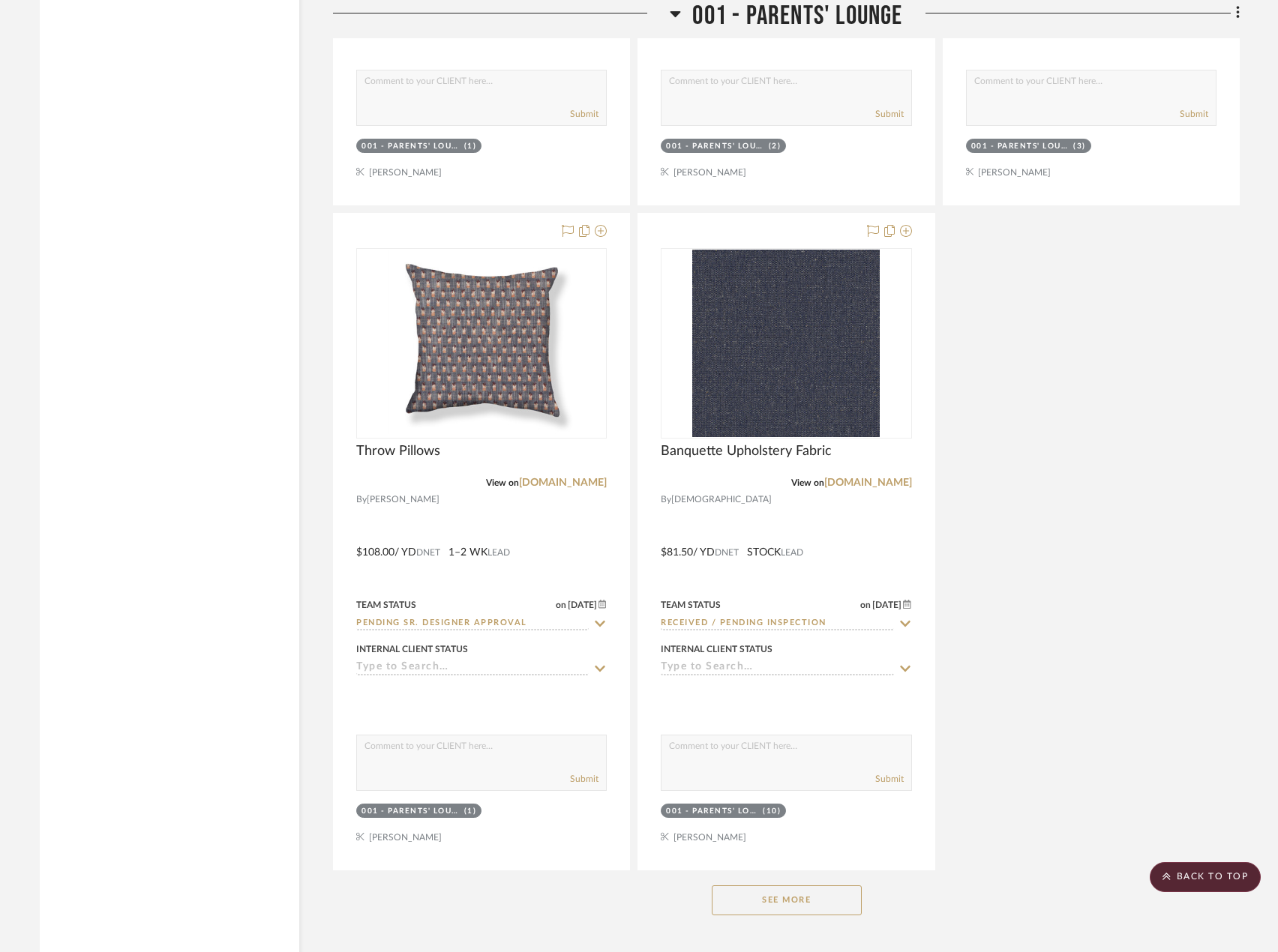
click at [774, 911] on button "See More" at bounding box center [786, 900] width 150 height 30
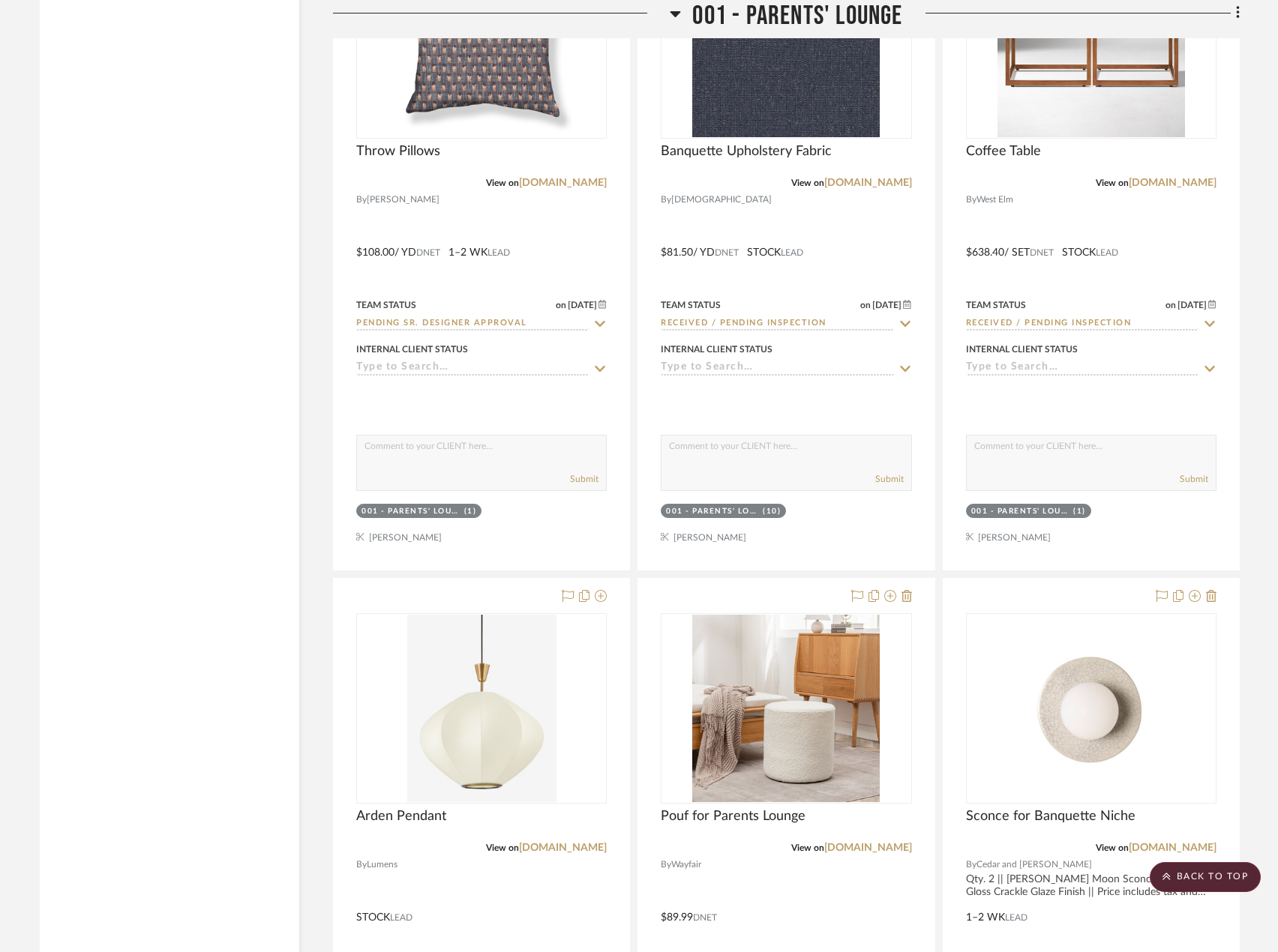
scroll to position [4214, 0]
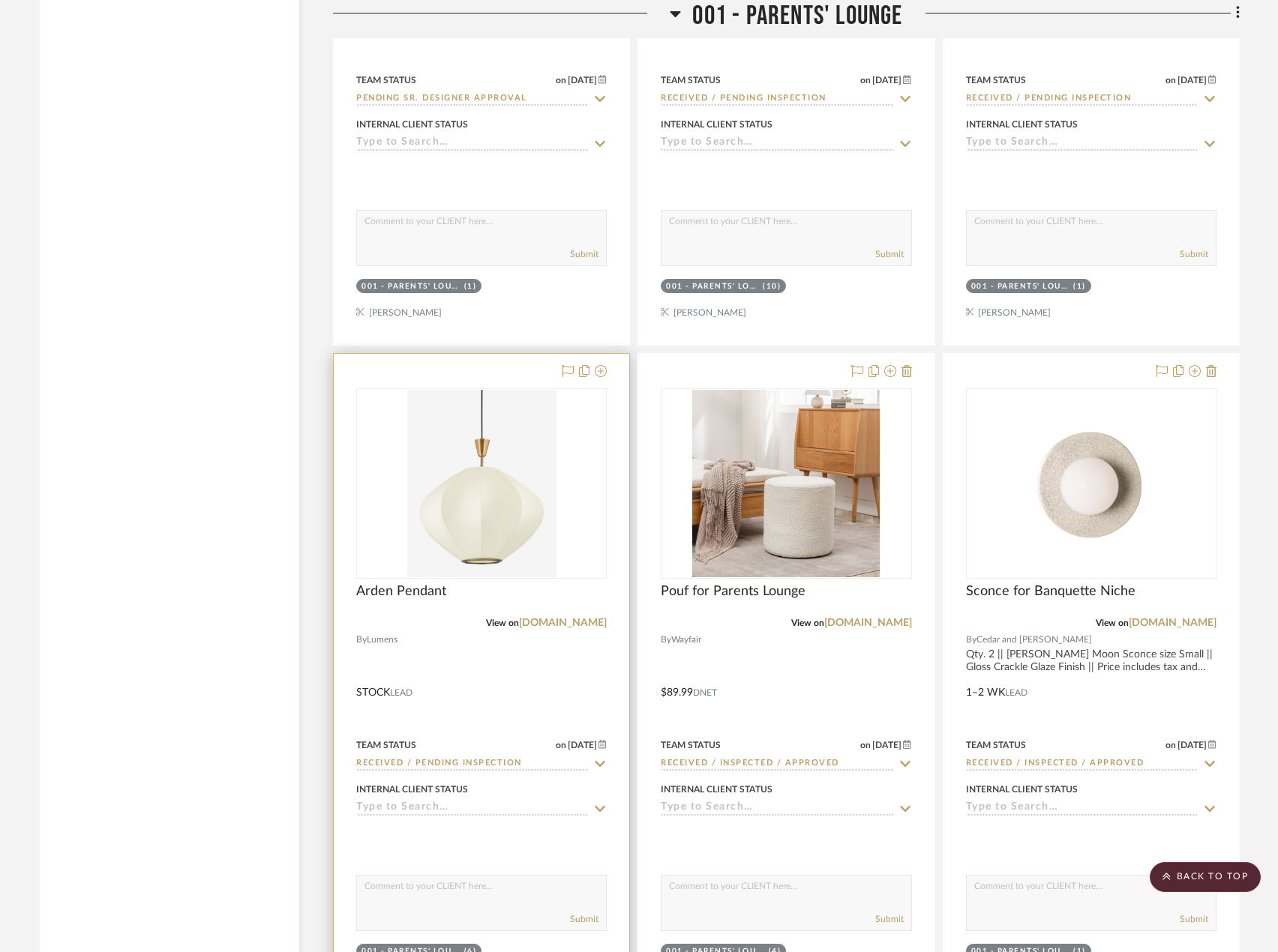
click at [507, 761] on input "Received / Pending Inspection" at bounding box center [472, 764] width 232 height 14
click at [599, 762] on icon at bounding box center [600, 764] width 13 height 12
type input "8/27/2025"
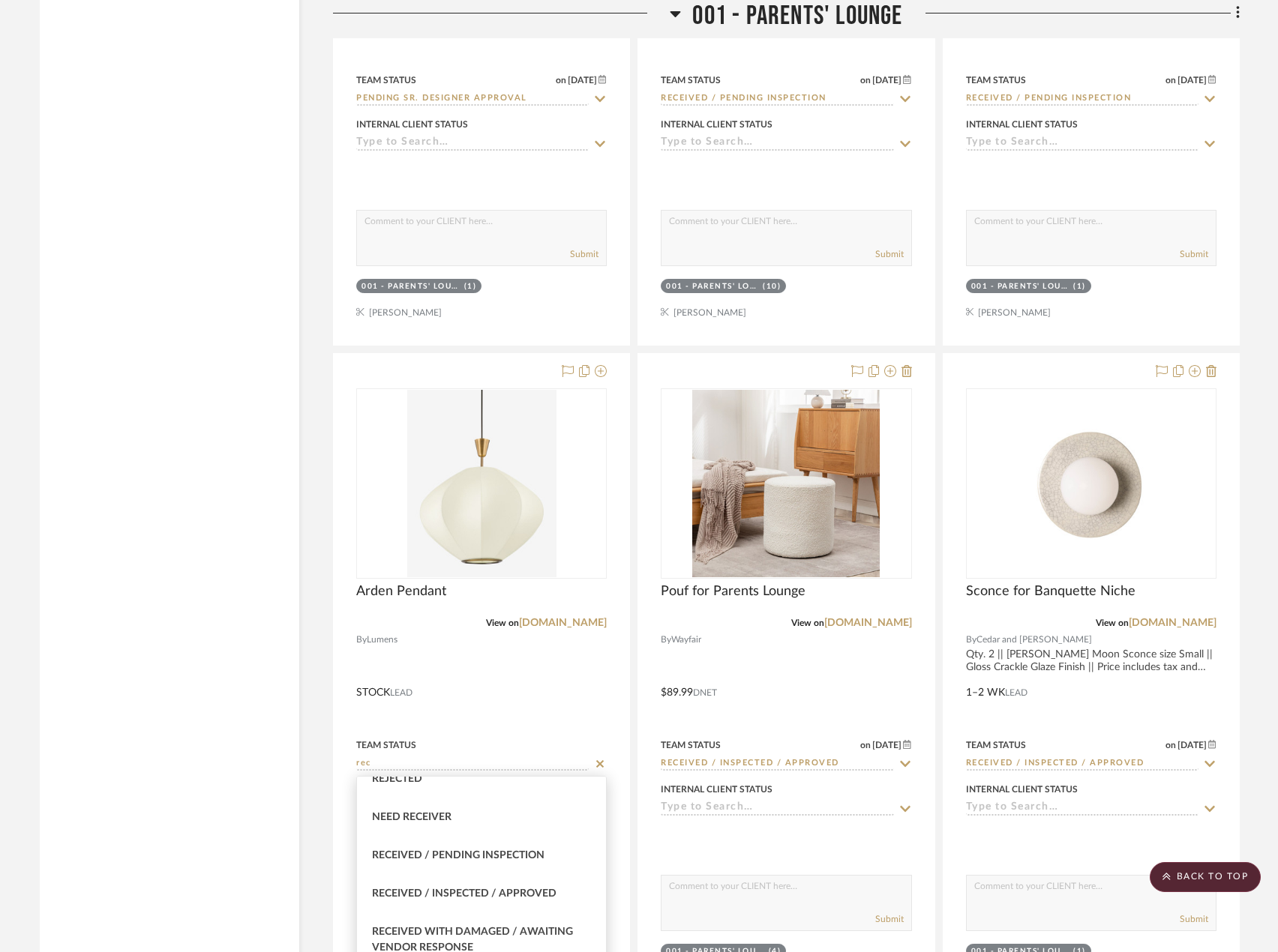
scroll to position [450, 0]
click at [529, 883] on div "Received / Inspected / Approved" at bounding box center [481, 893] width 249 height 38
type input "Received / Inspected / Approved"
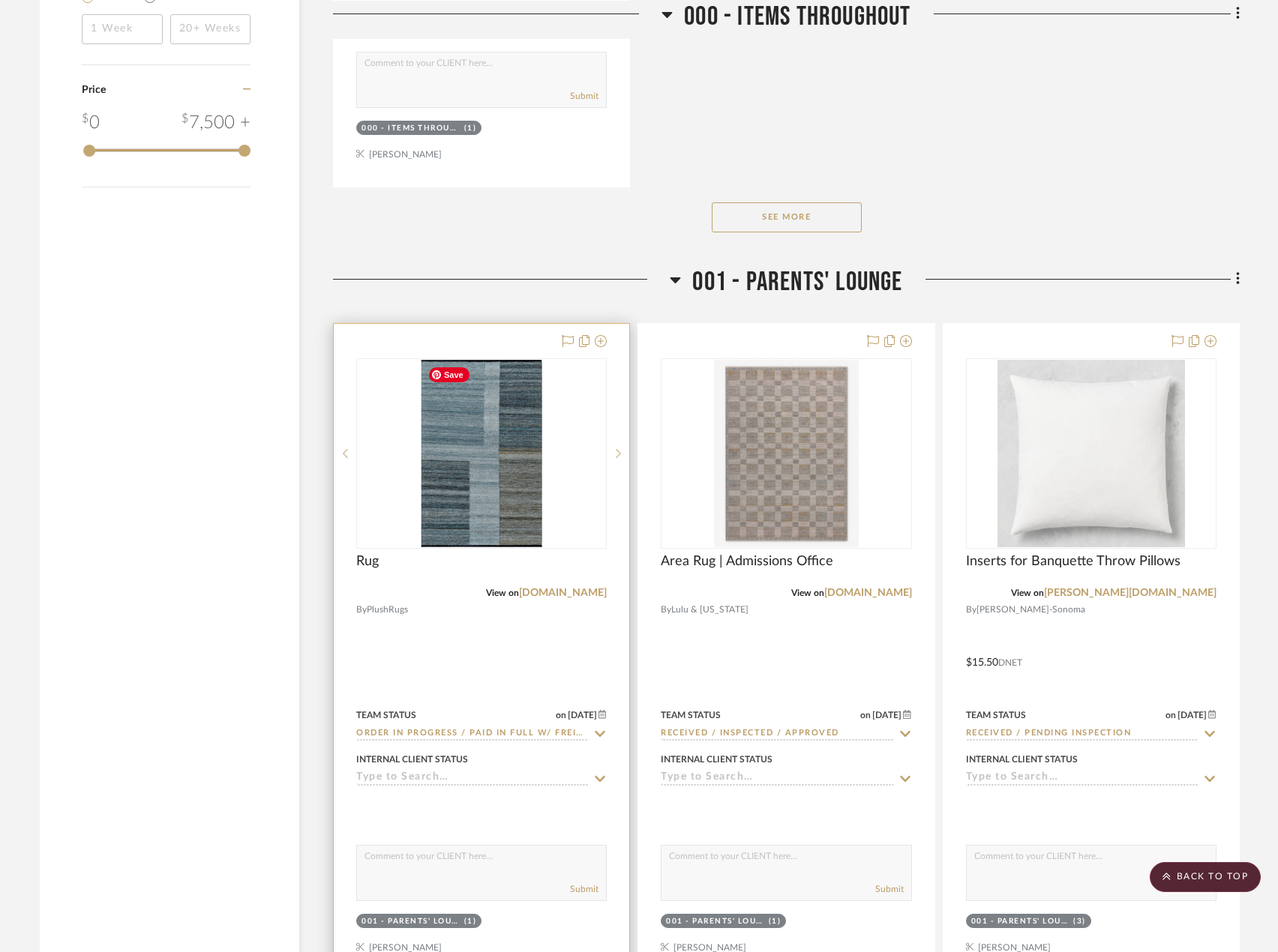
scroll to position [2414, 0]
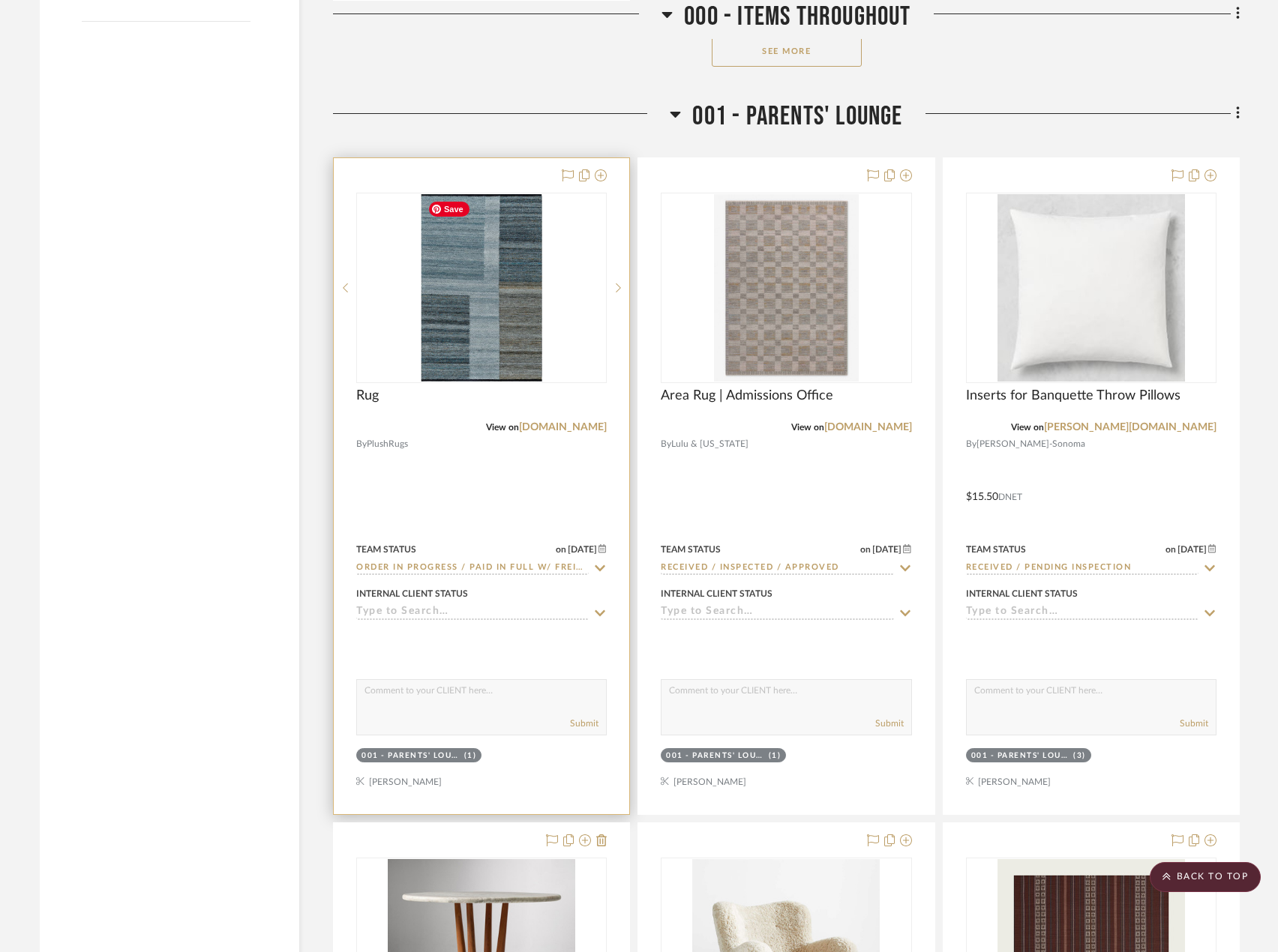
click at [491, 533] on div at bounding box center [481, 486] width 296 height 656
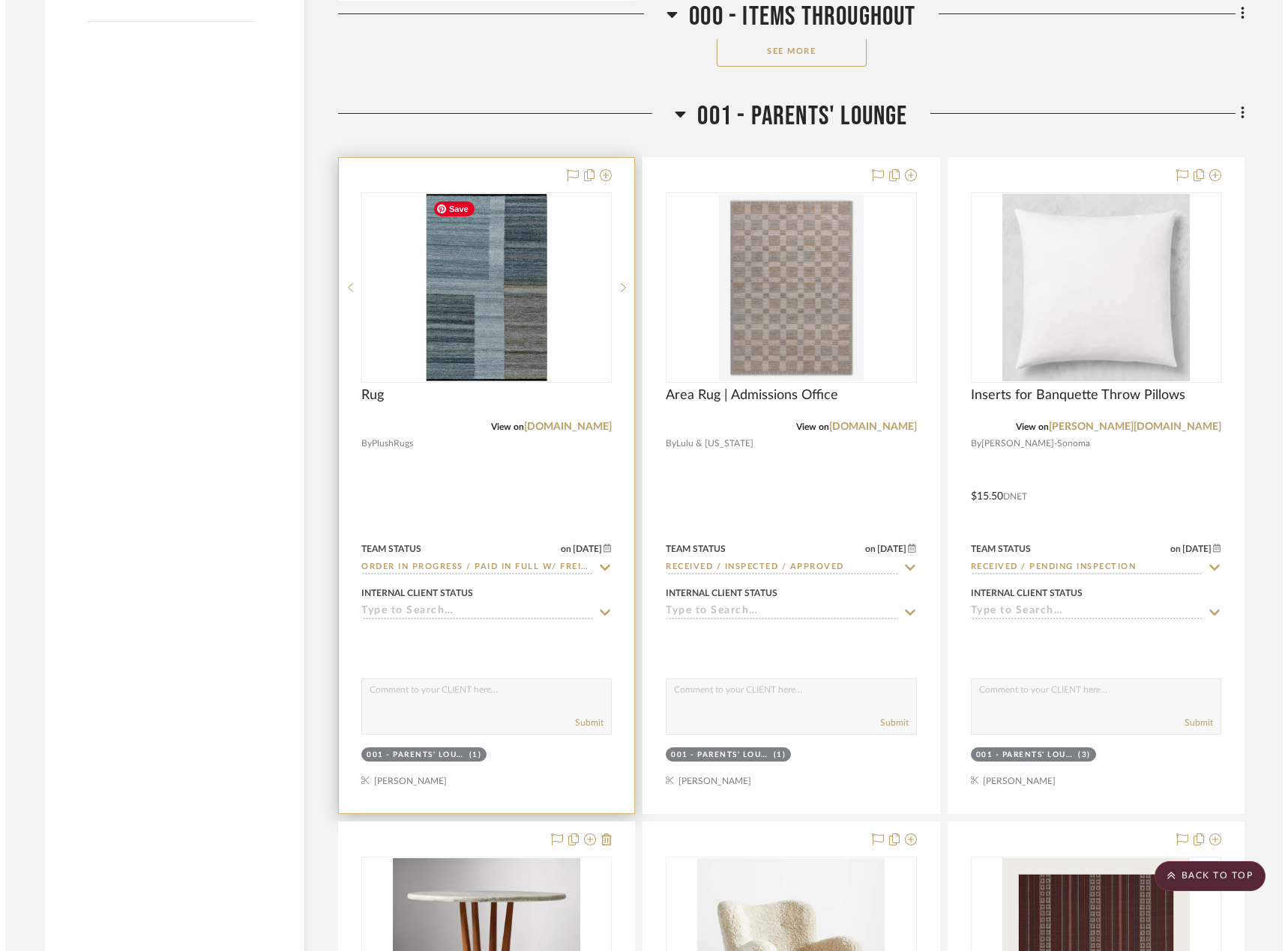
scroll to position [0, 0]
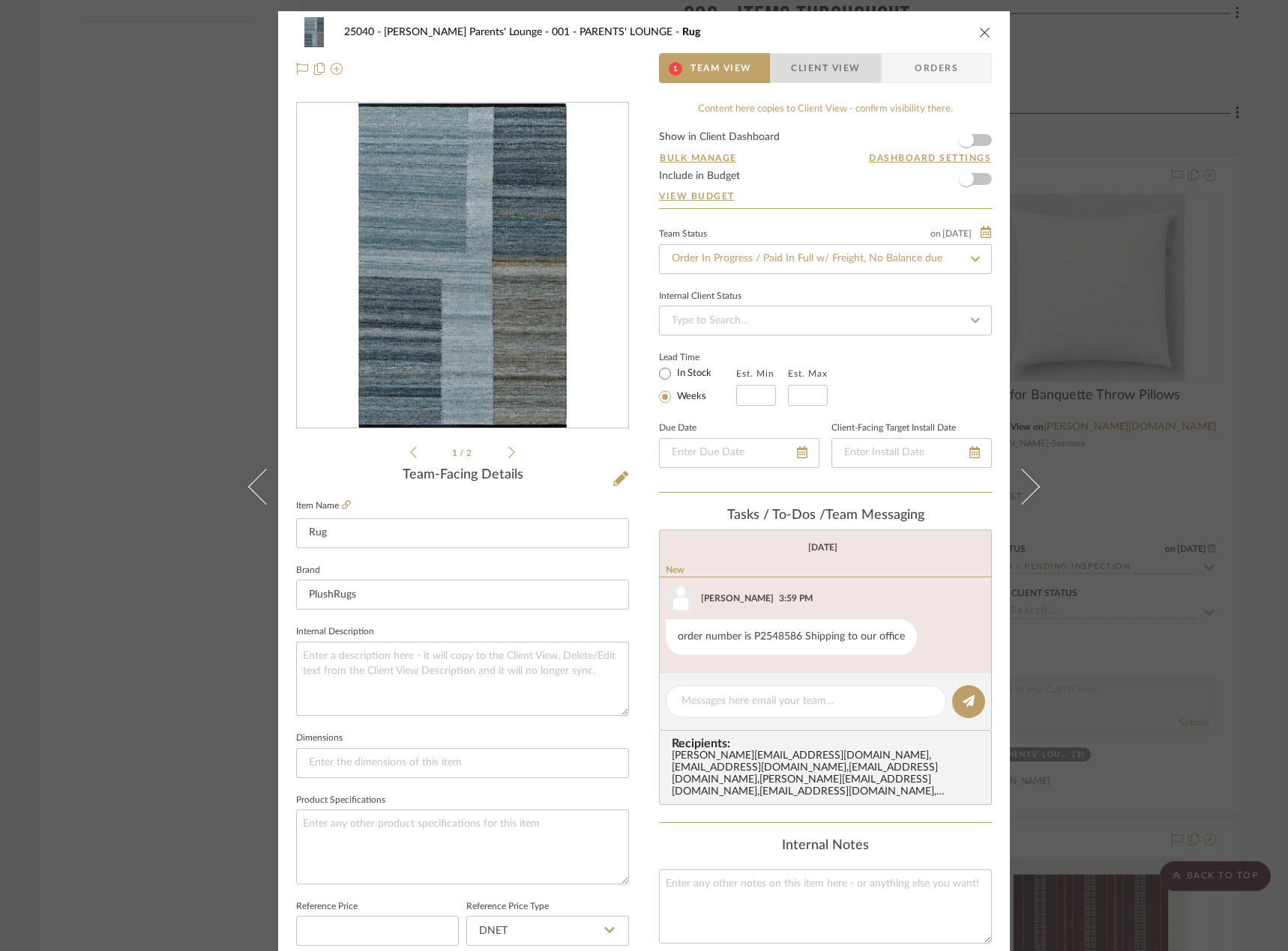
click at [802, 73] on span "Client View" at bounding box center [825, 68] width 69 height 30
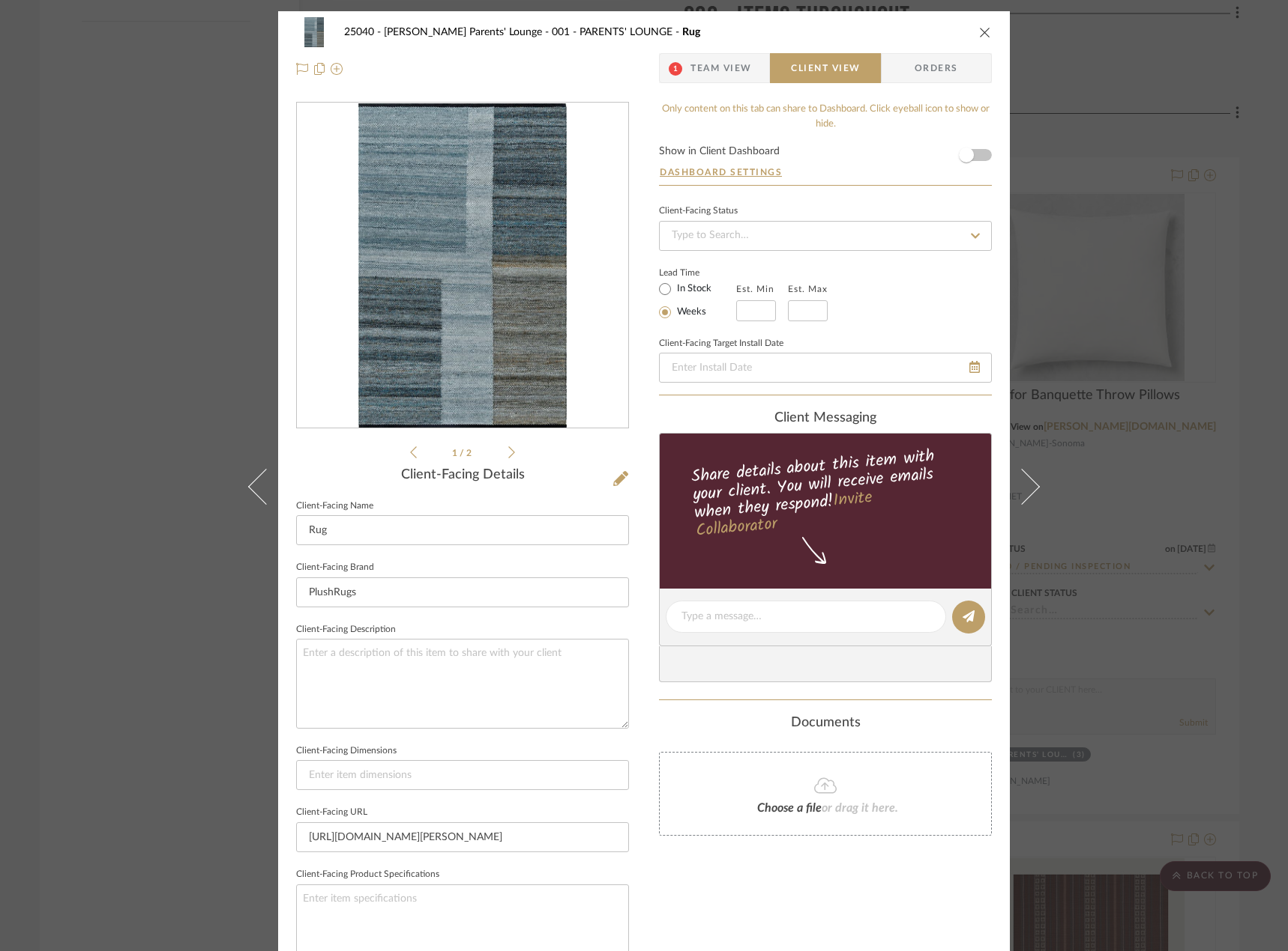
click at [700, 70] on span "Team View" at bounding box center [721, 68] width 61 height 30
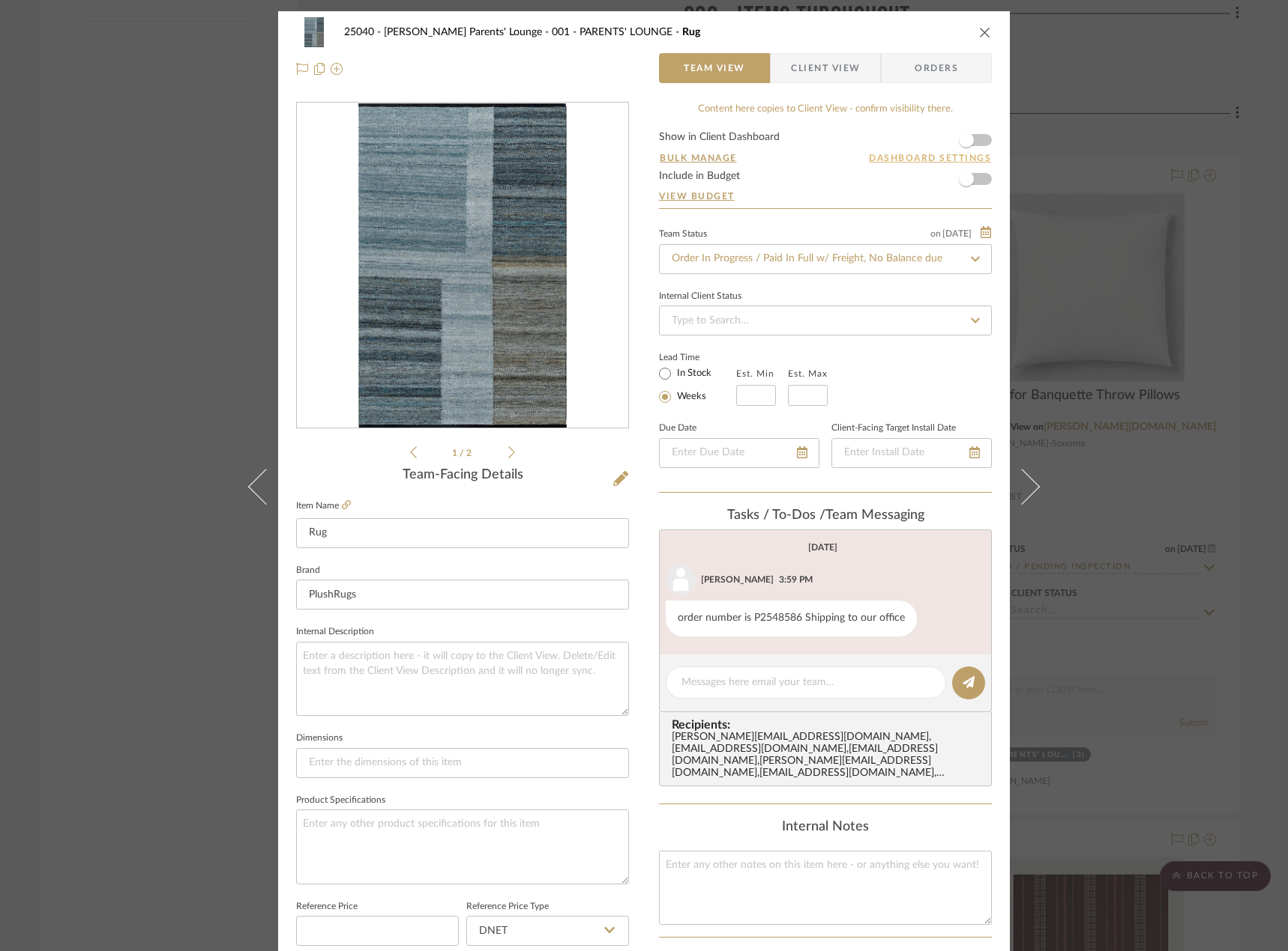
drag, startPoint x: 1100, startPoint y: 312, endPoint x: 899, endPoint y: 156, distance: 254.4
click at [1100, 311] on div "25040 - Grace Church Parents' Lounge 001 - PARENTS' LOUNGE Rug Team View Client…" at bounding box center [644, 475] width 1288 height 951
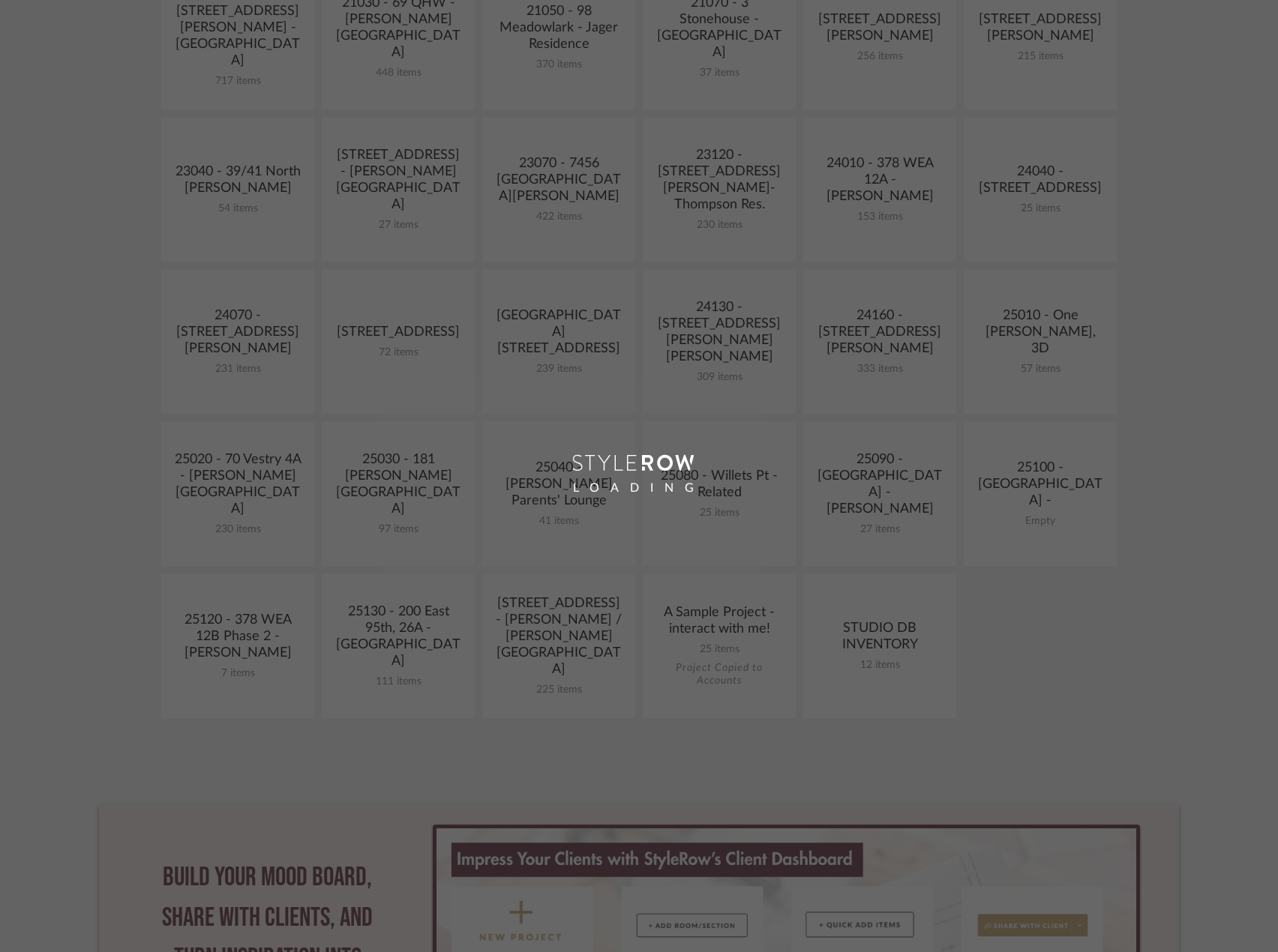
scroll to position [525, 0]
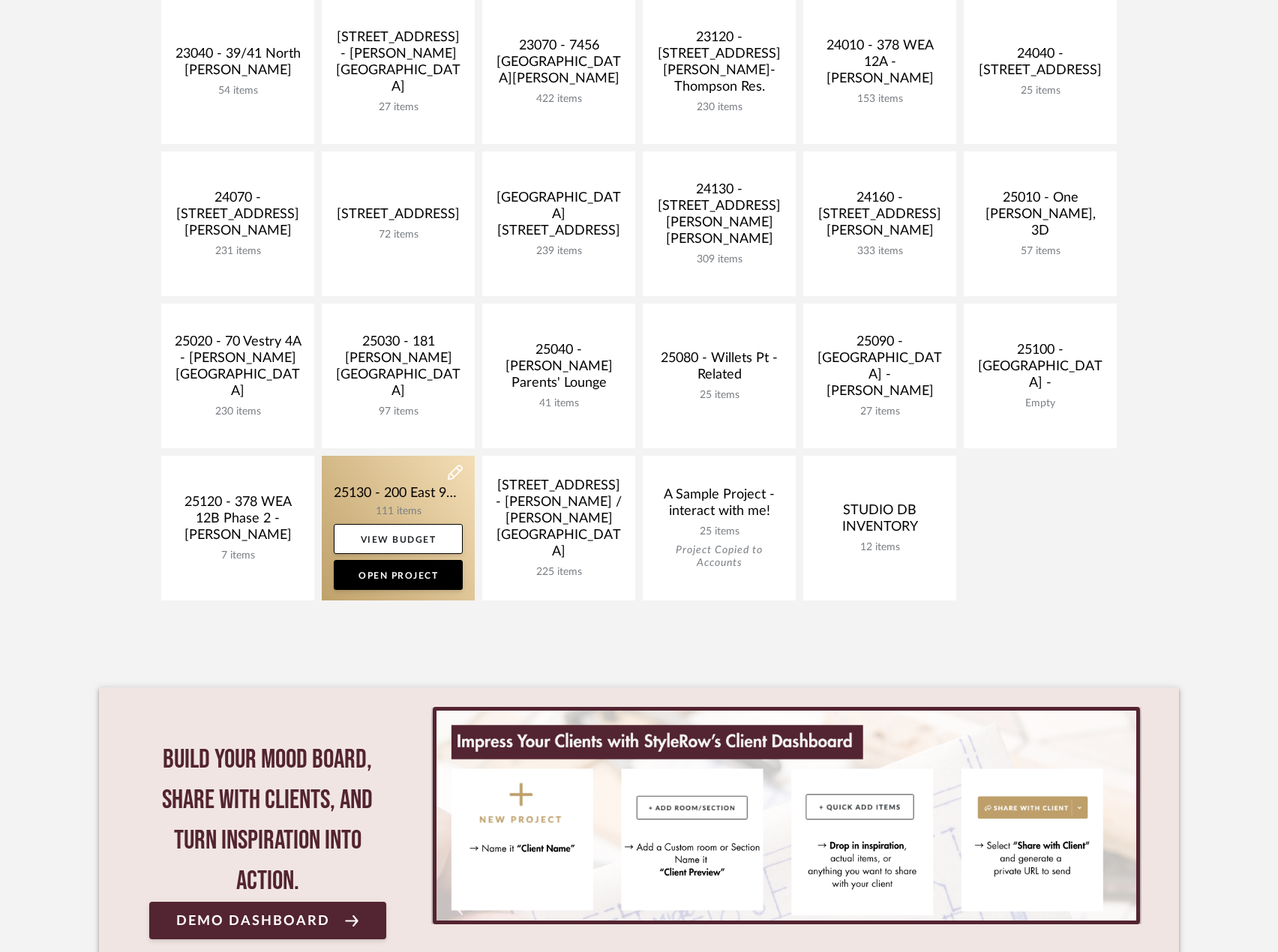
click at [427, 520] on link at bounding box center [398, 528] width 153 height 144
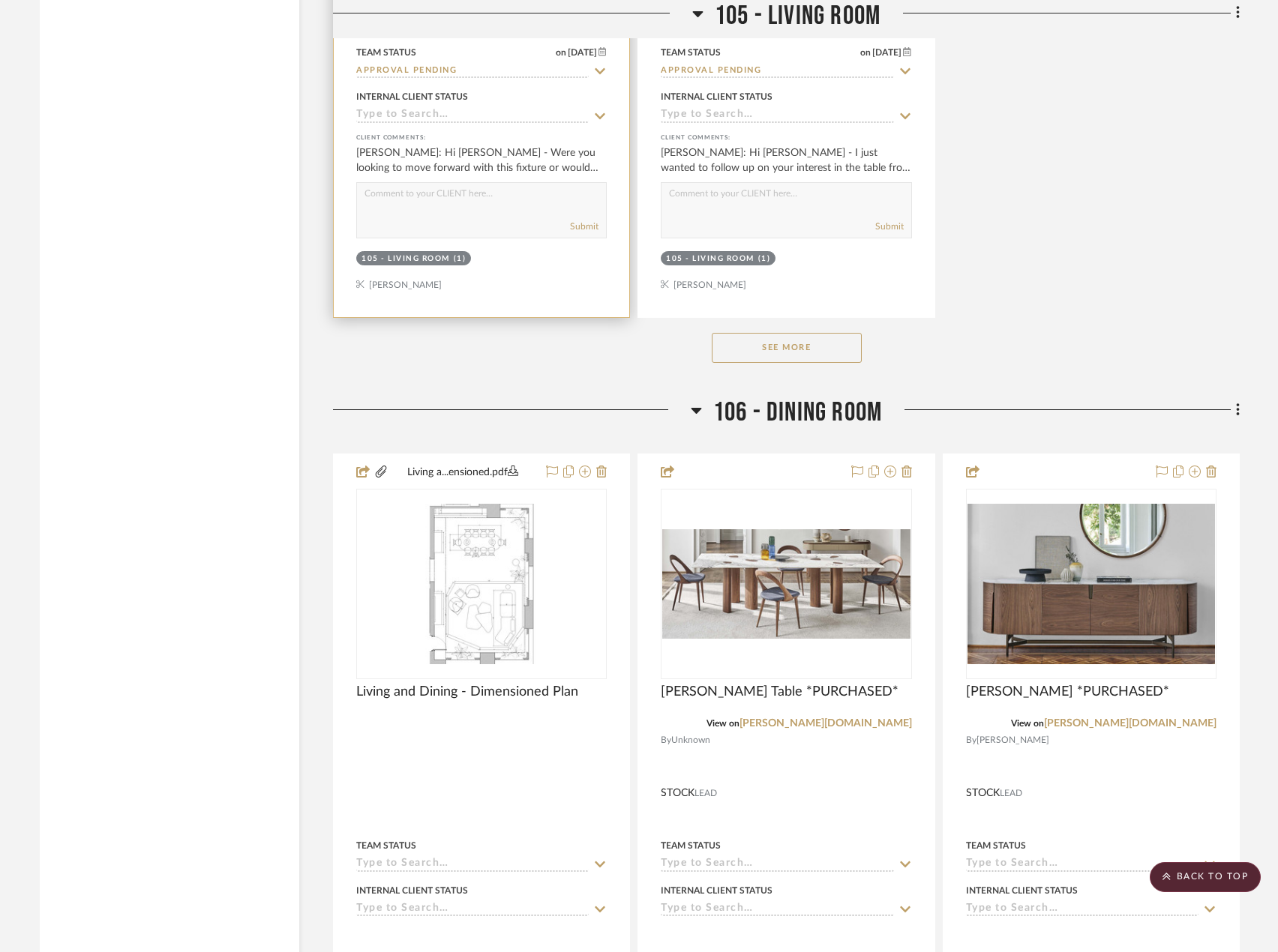
scroll to position [11174, 0]
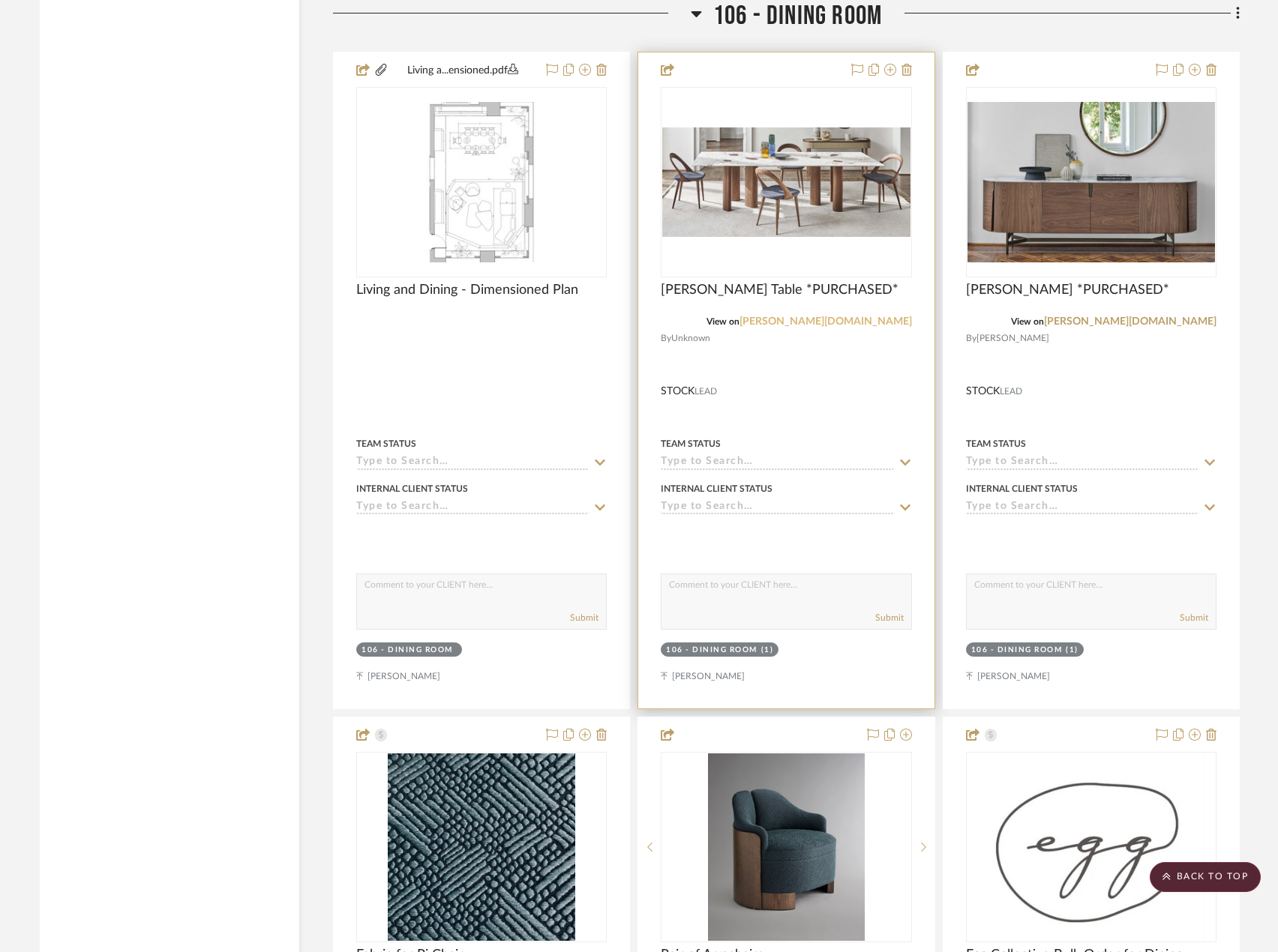
click at [893, 318] on link "porada.it" at bounding box center [826, 321] width 172 height 11
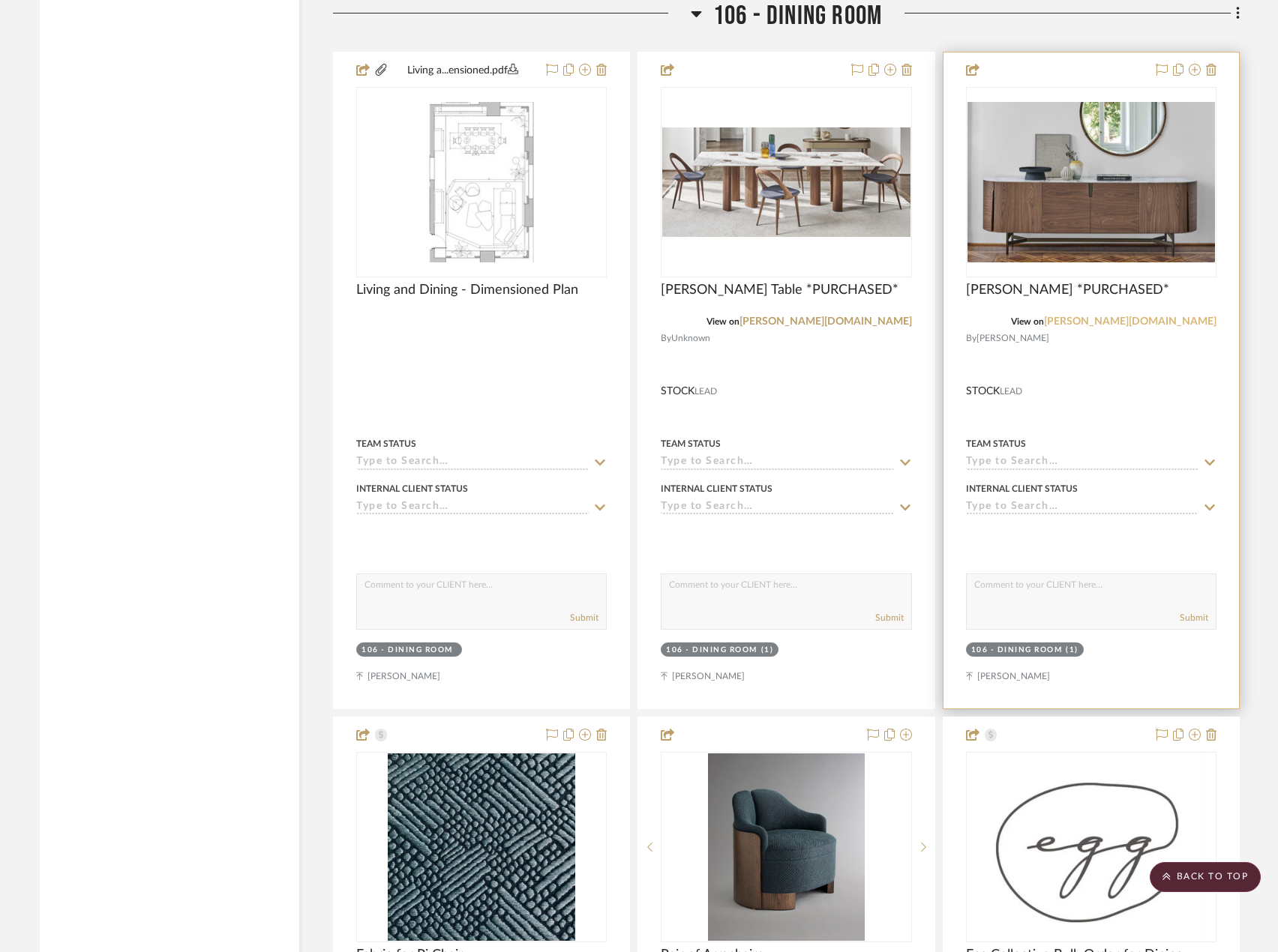
click at [1187, 322] on link "porada.it" at bounding box center [1130, 321] width 172 height 11
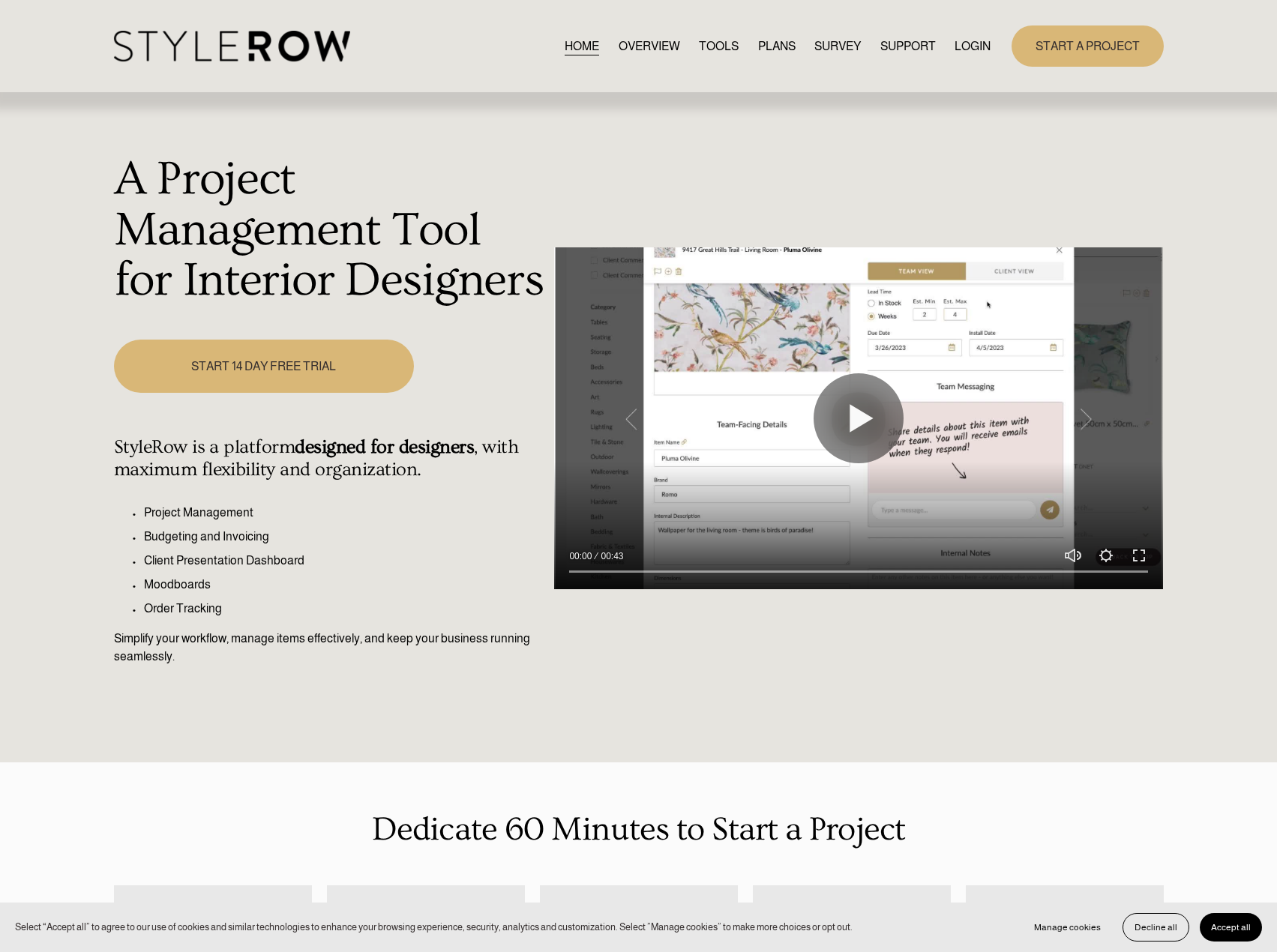
click at [961, 50] on link "LOGIN" at bounding box center [973, 46] width 36 height 20
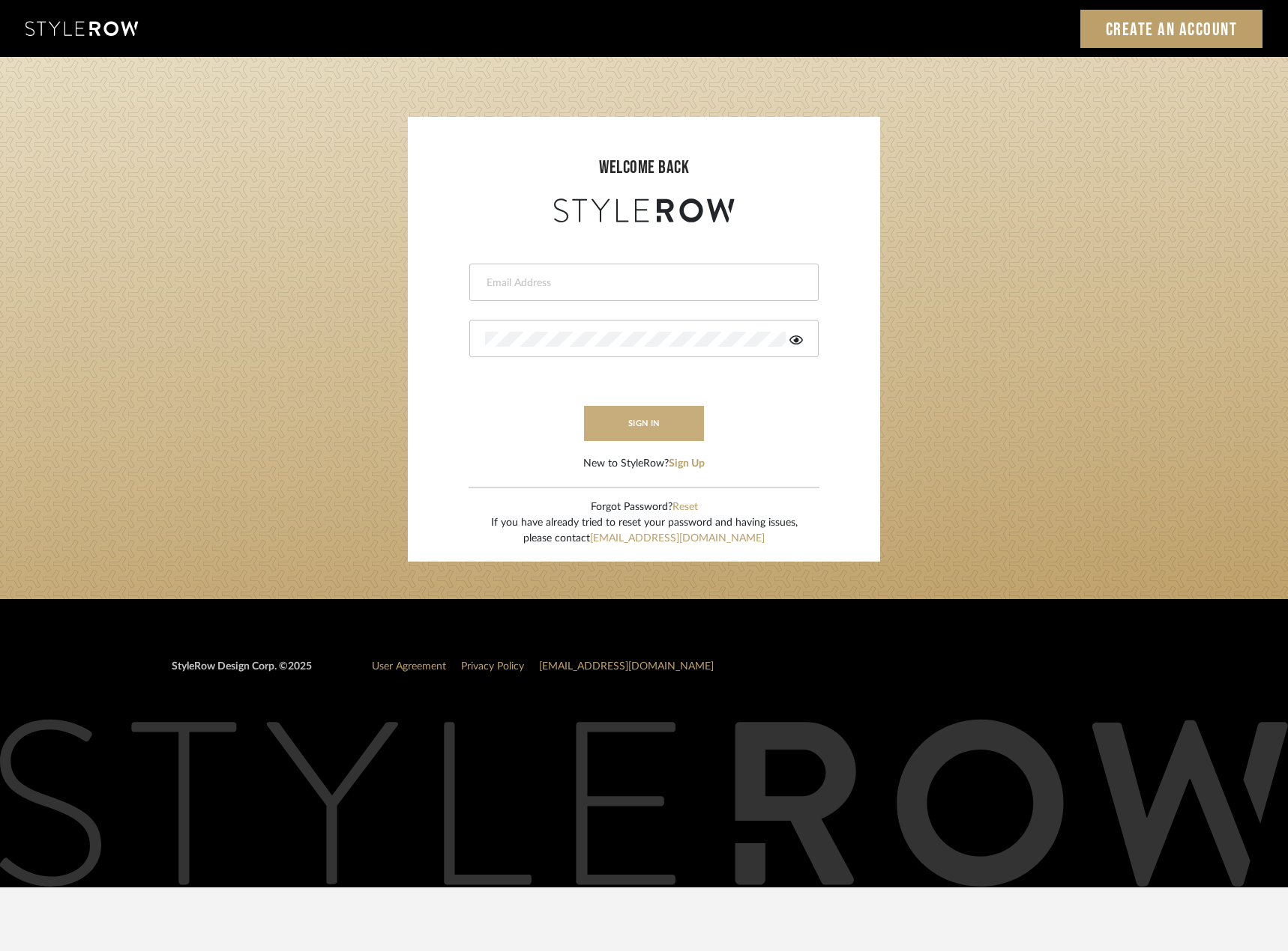
type input "madeleine@studiodb.com"
click at [685, 426] on button "sign in" at bounding box center [644, 423] width 120 height 35
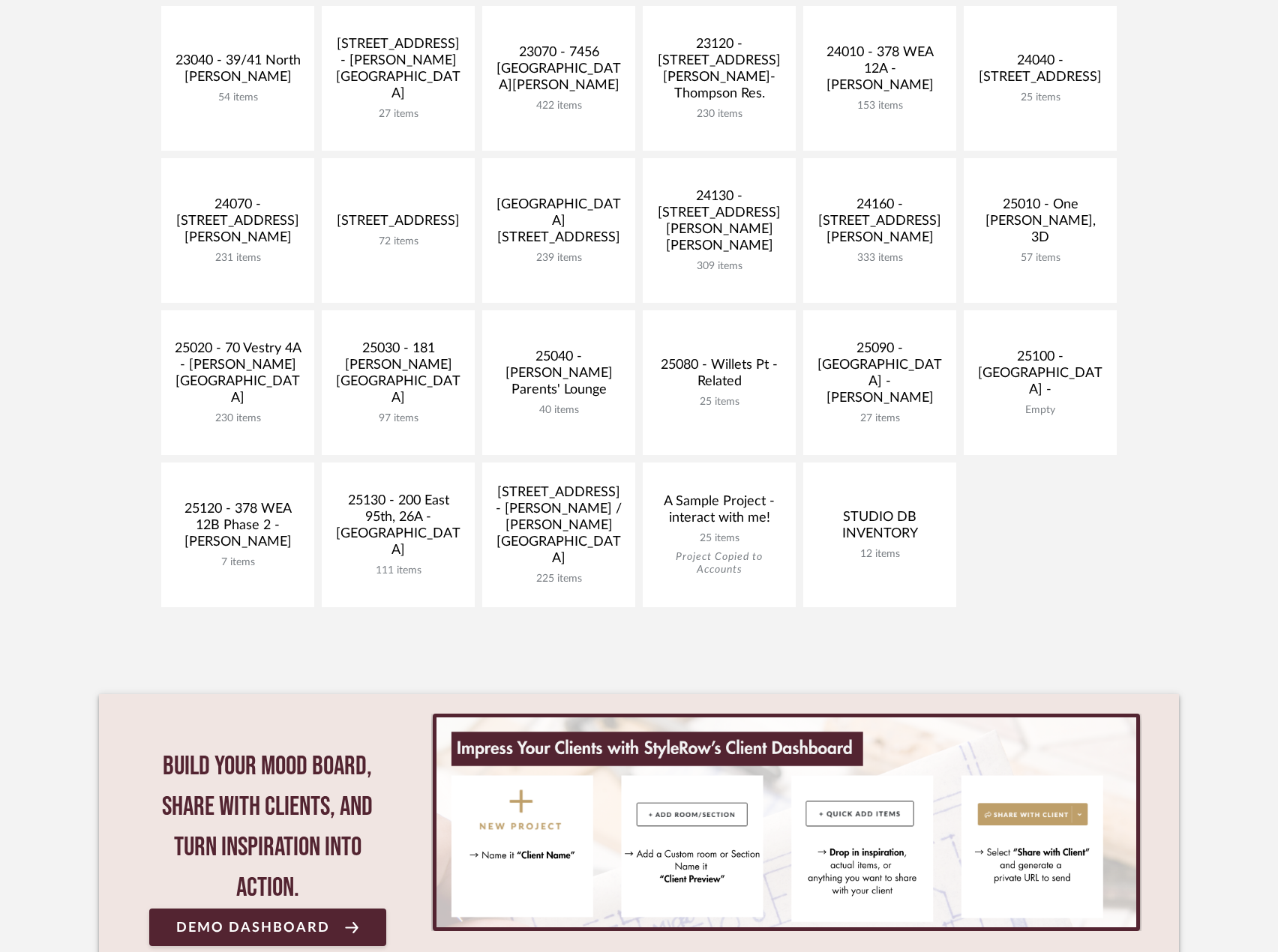
scroll to position [525, 0]
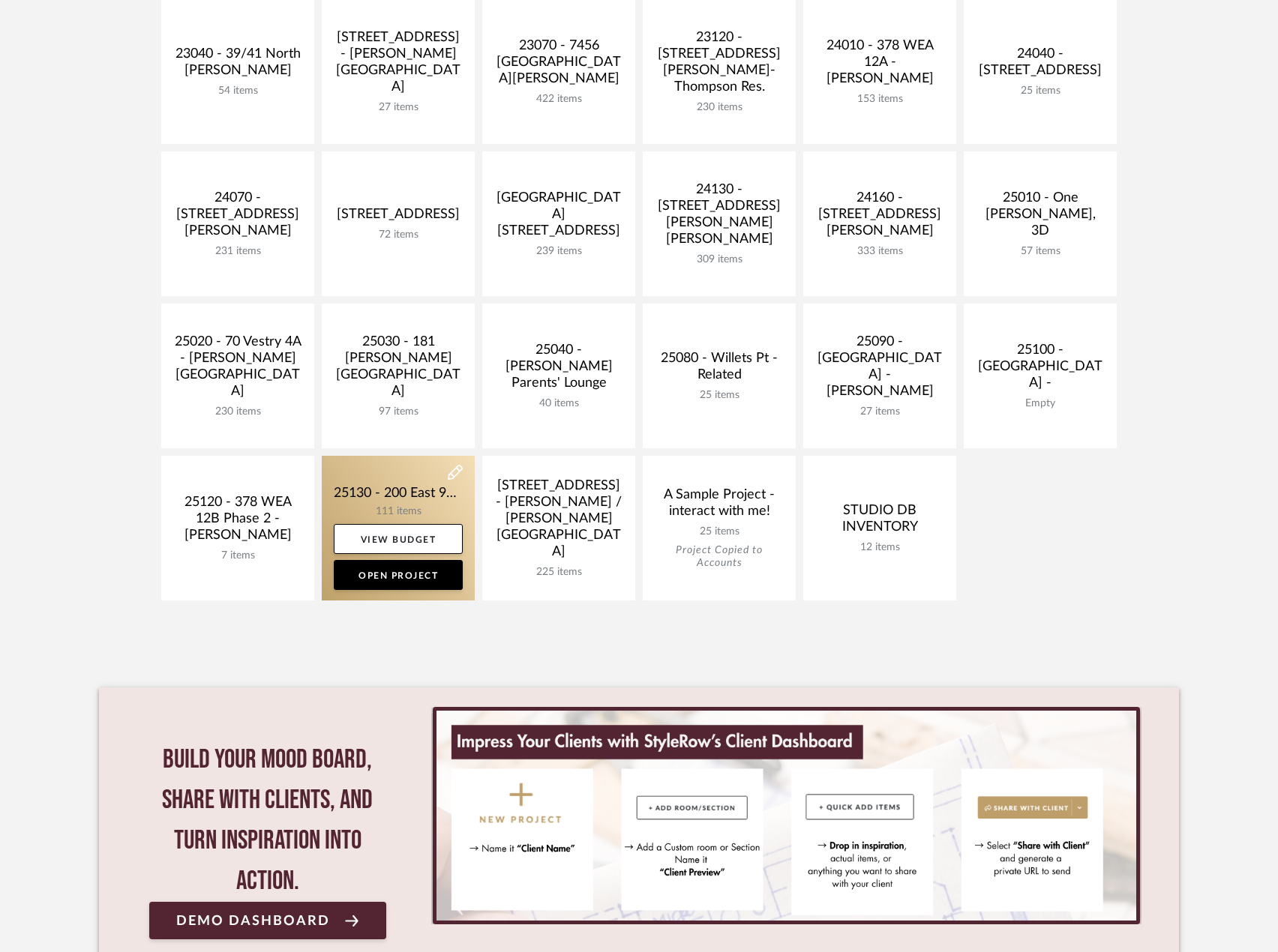
click at [418, 498] on link at bounding box center [398, 528] width 153 height 144
